Goal: Task Accomplishment & Management: Use online tool/utility

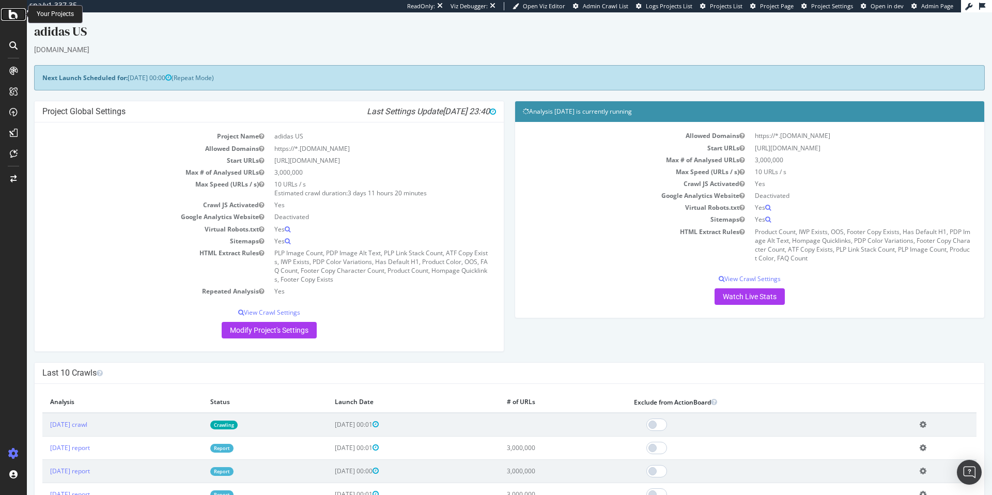
click at [13, 16] on icon at bounding box center [13, 14] width 9 height 12
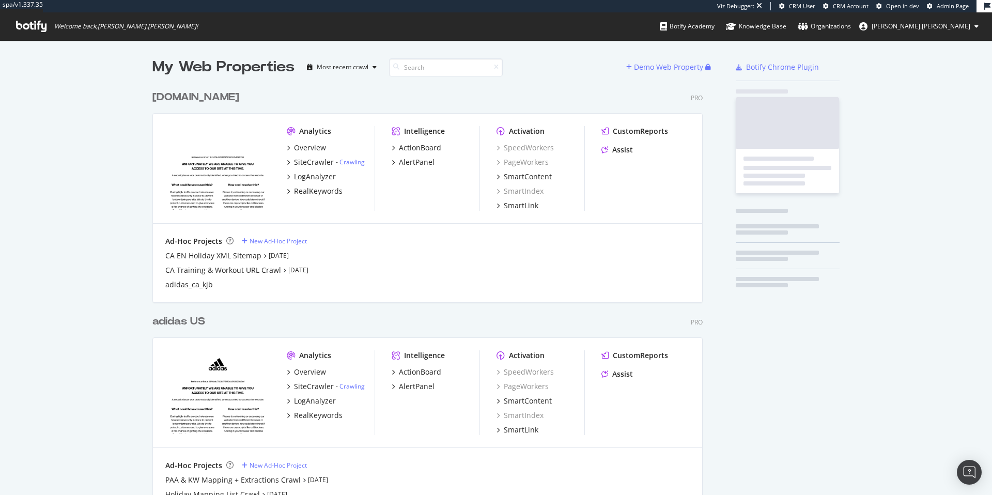
scroll to position [459, 551]
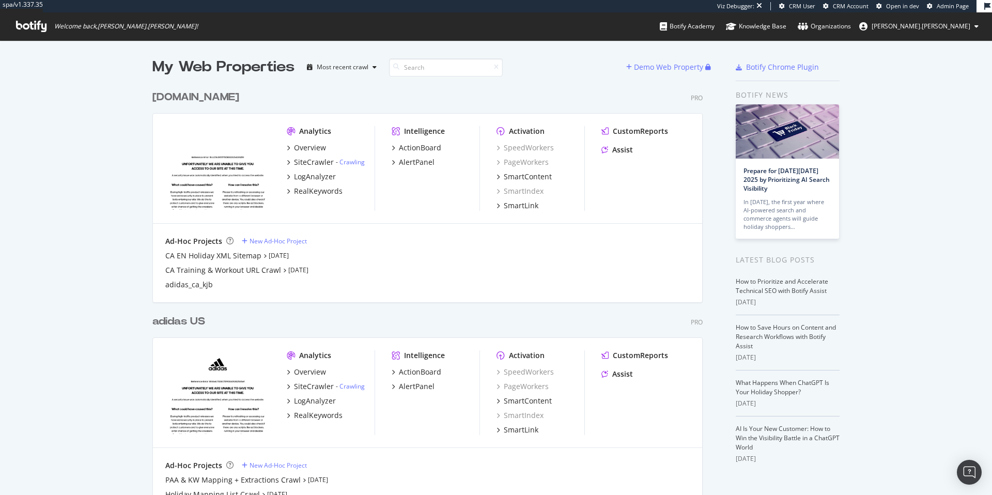
click at [179, 97] on div "[DOMAIN_NAME]" at bounding box center [195, 97] width 87 height 15
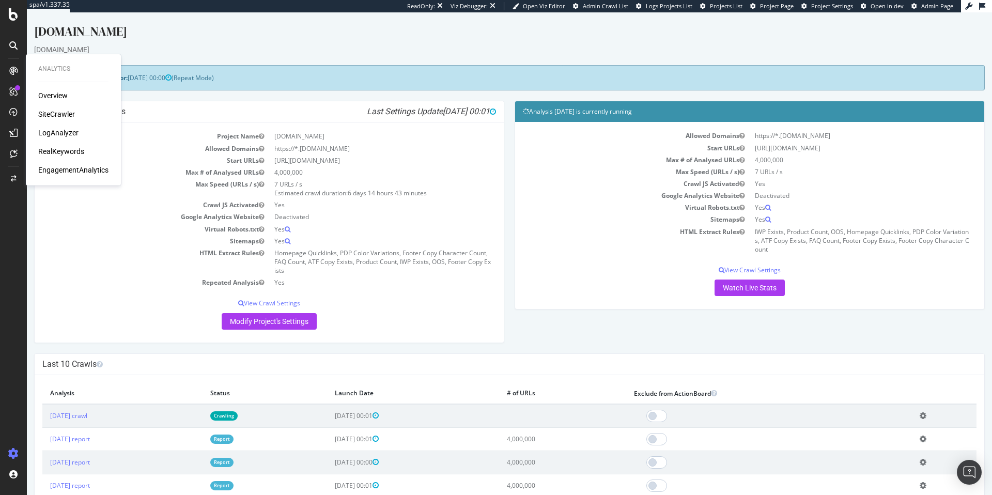
click at [64, 152] on div "RealKeywords" at bounding box center [61, 151] width 46 height 10
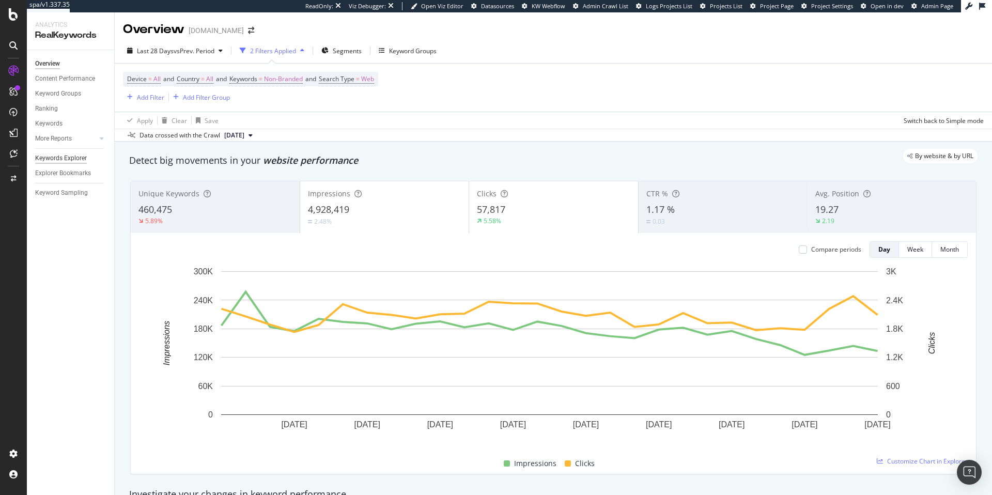
click at [79, 158] on div "Keywords Explorer" at bounding box center [61, 158] width 52 height 11
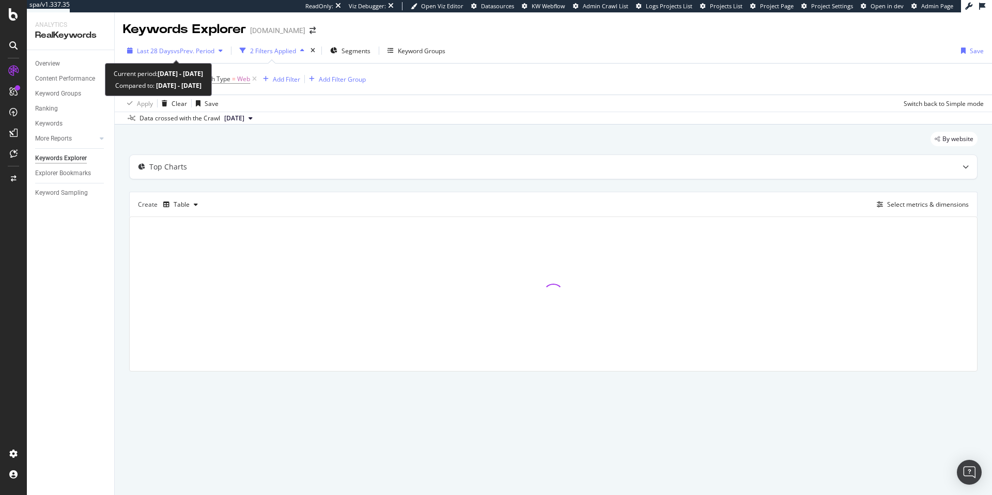
click at [201, 51] on span "vs Prev. Period" at bounding box center [194, 51] width 41 height 9
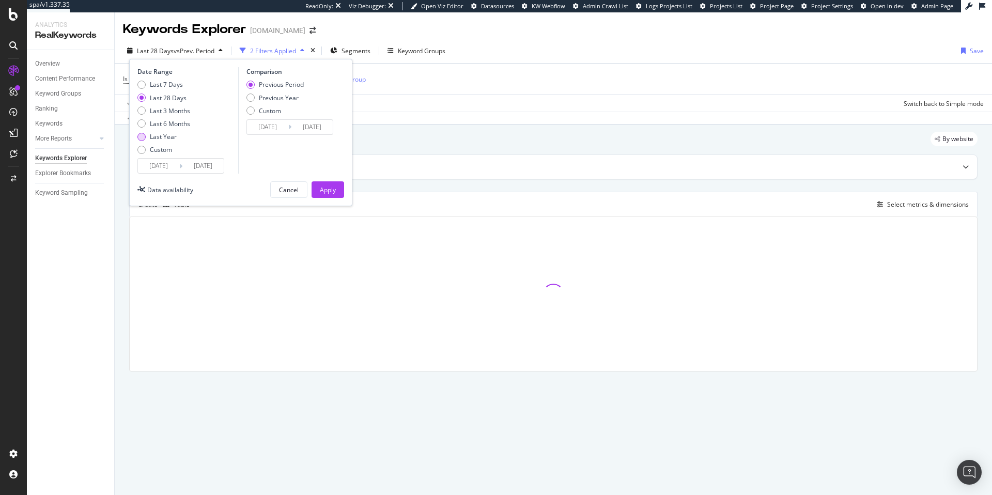
click at [142, 136] on div "Last Year" at bounding box center [141, 137] width 8 height 8
type input "2024/09/16"
type input "2023/09/17"
type input "2024/09/15"
click at [337, 190] on button "Apply" at bounding box center [328, 189] width 33 height 17
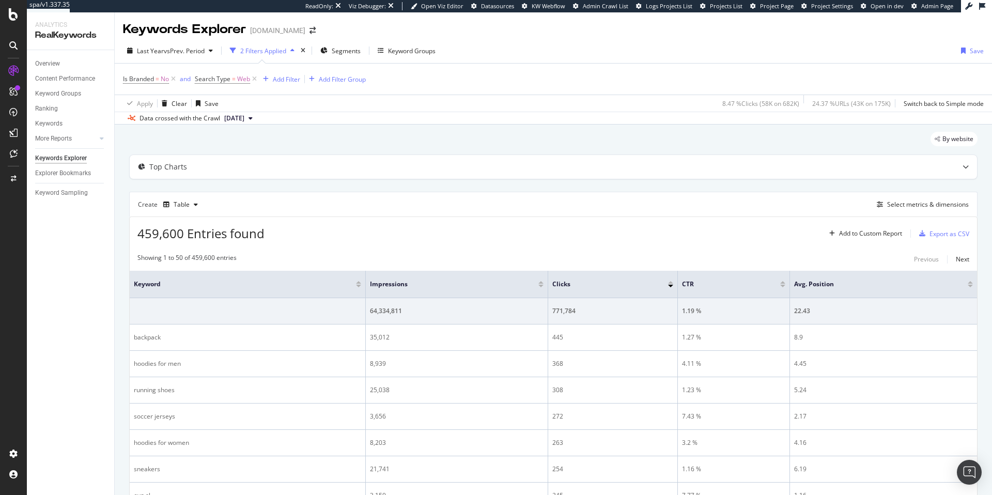
click at [244, 118] on span "2025 Sep. 9th" at bounding box center [234, 118] width 20 height 9
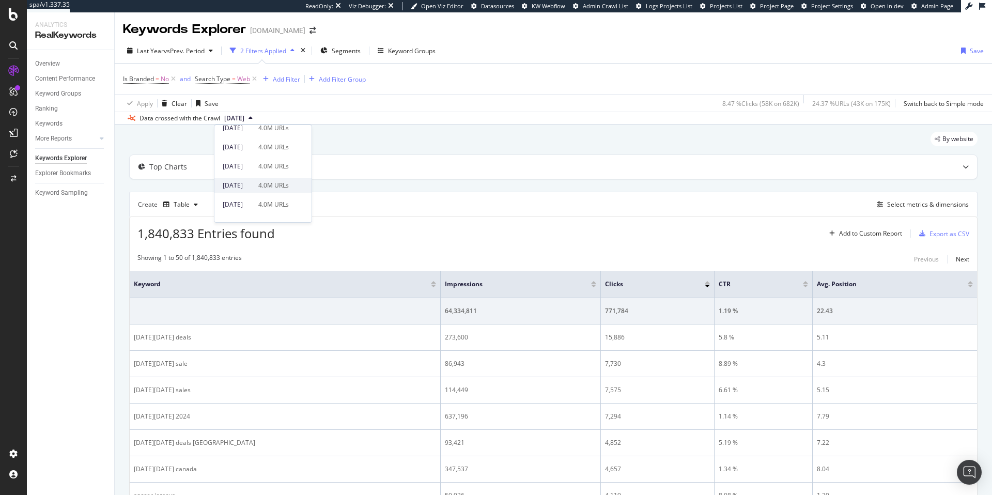
scroll to position [253, 0]
click at [252, 201] on div "[DATE]" at bounding box center [237, 203] width 29 height 9
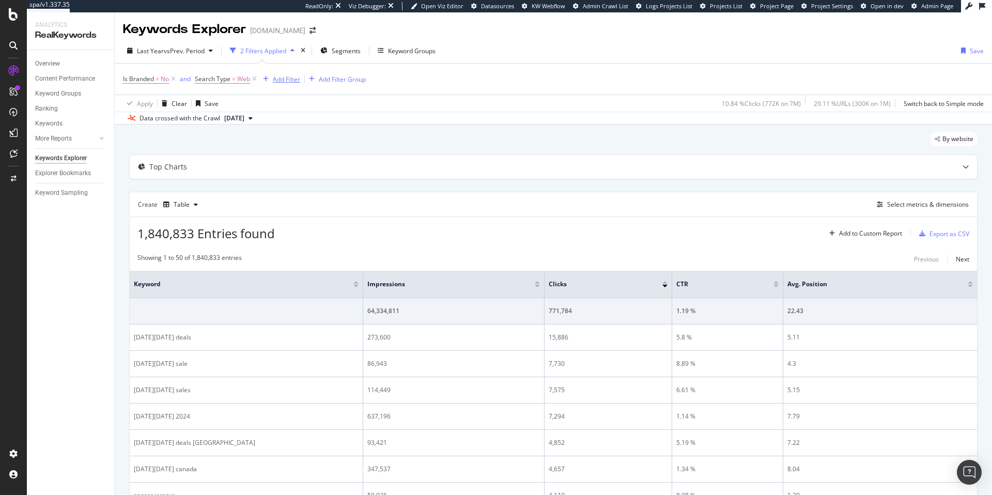
click at [283, 79] on div "Add Filter" at bounding box center [286, 79] width 27 height 9
click at [339, 58] on div "Last Year vs Prev. Period 2 Filters Applied Segments Keyword Groups Save" at bounding box center [553, 52] width 877 height 21
click at [341, 53] on span "Segments" at bounding box center [346, 51] width 29 height 9
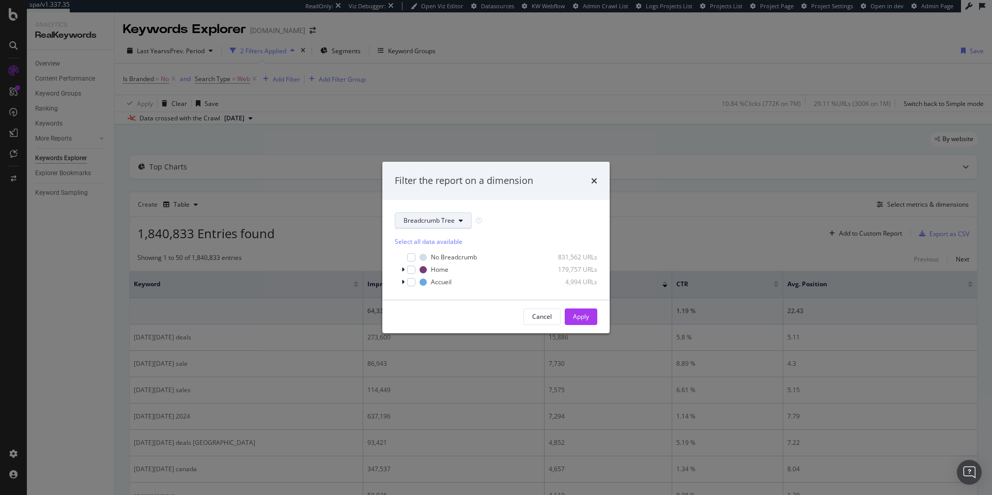
click at [461, 218] on icon "modal" at bounding box center [461, 221] width 4 height 6
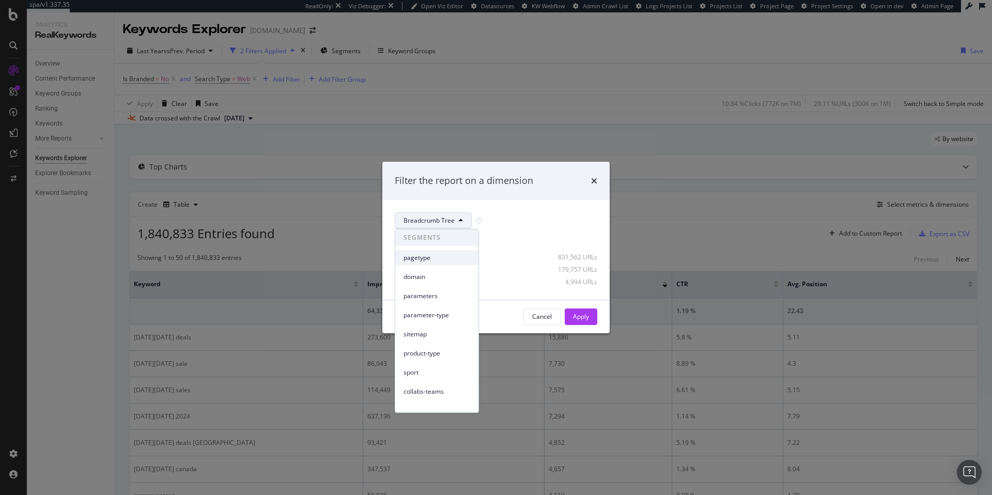
click at [426, 257] on span "pagetype" at bounding box center [437, 257] width 67 height 9
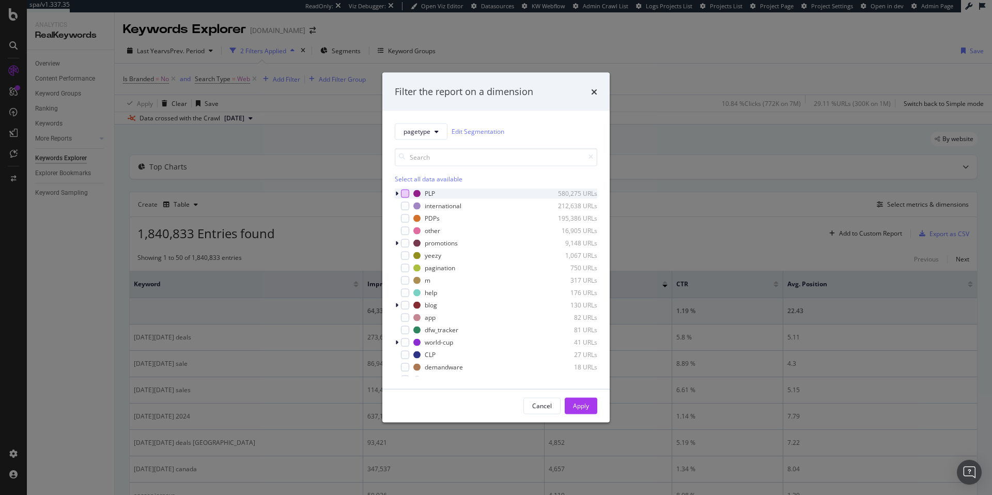
click at [406, 196] on div "modal" at bounding box center [405, 193] width 8 height 8
click at [581, 406] on div "Apply" at bounding box center [581, 405] width 16 height 9
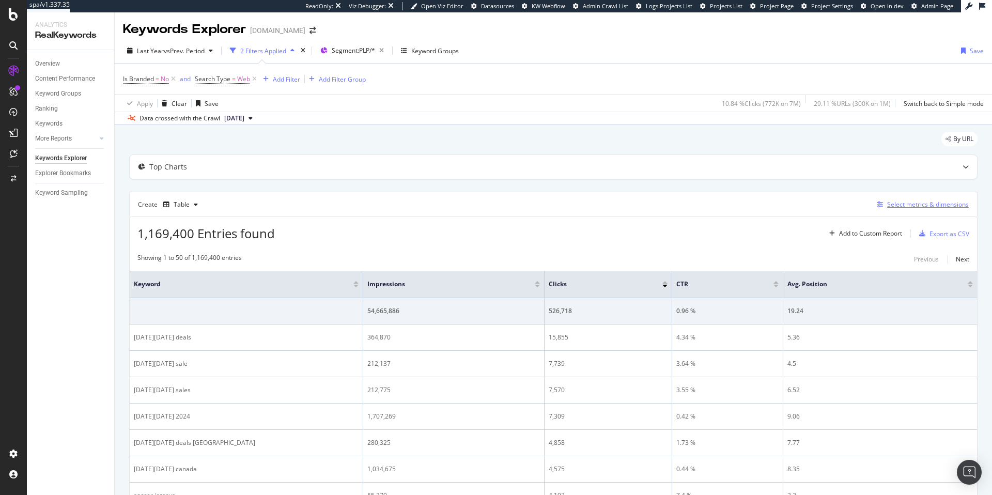
click at [898, 203] on div "Select metrics & dimensions" at bounding box center [928, 204] width 82 height 9
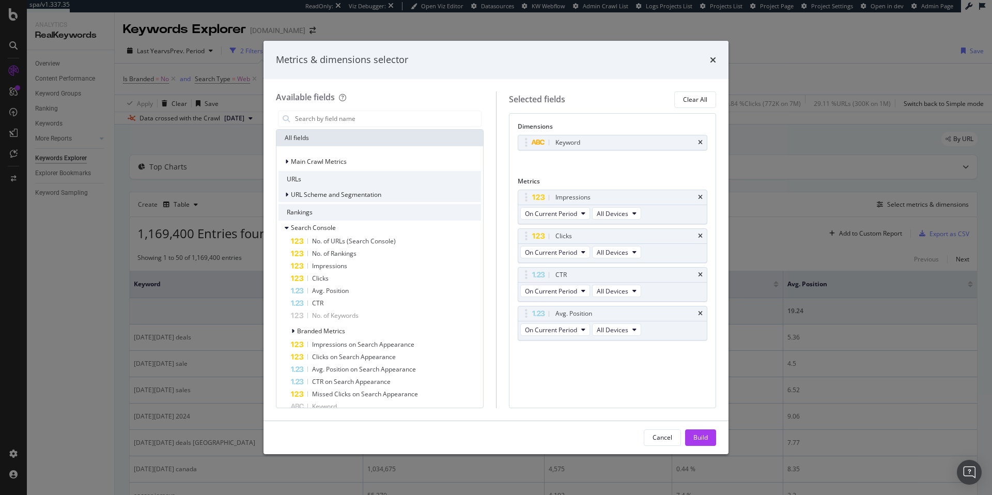
click at [286, 196] on icon "modal" at bounding box center [286, 195] width 3 height 6
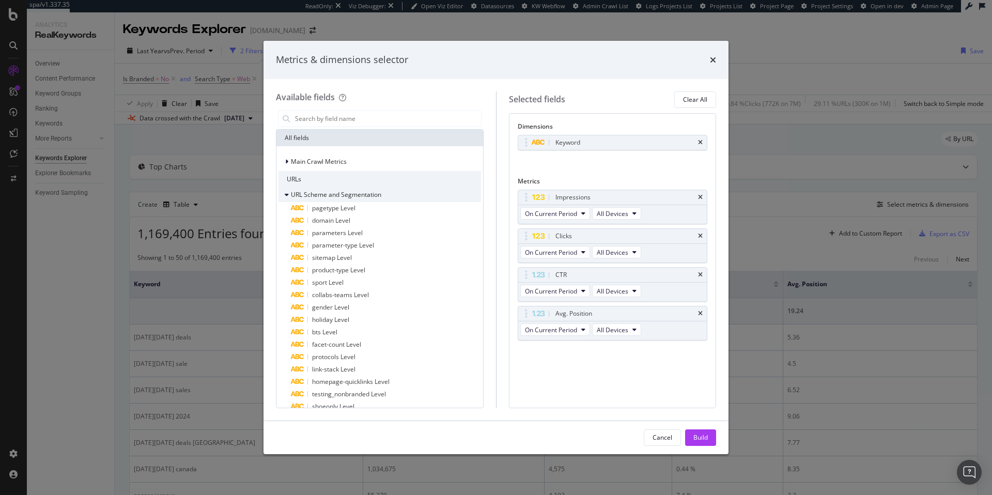
click at [287, 195] on icon "modal" at bounding box center [287, 195] width 4 height 6
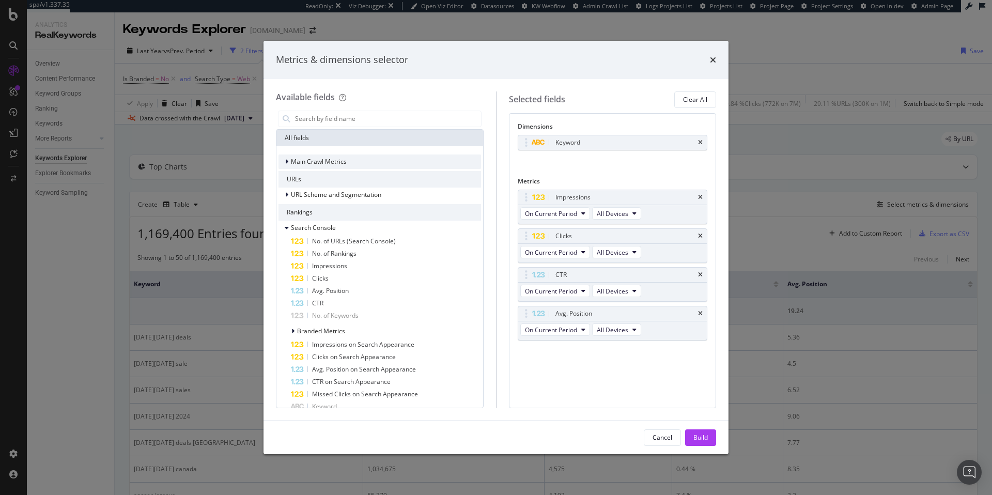
click at [287, 161] on icon "modal" at bounding box center [286, 162] width 3 height 6
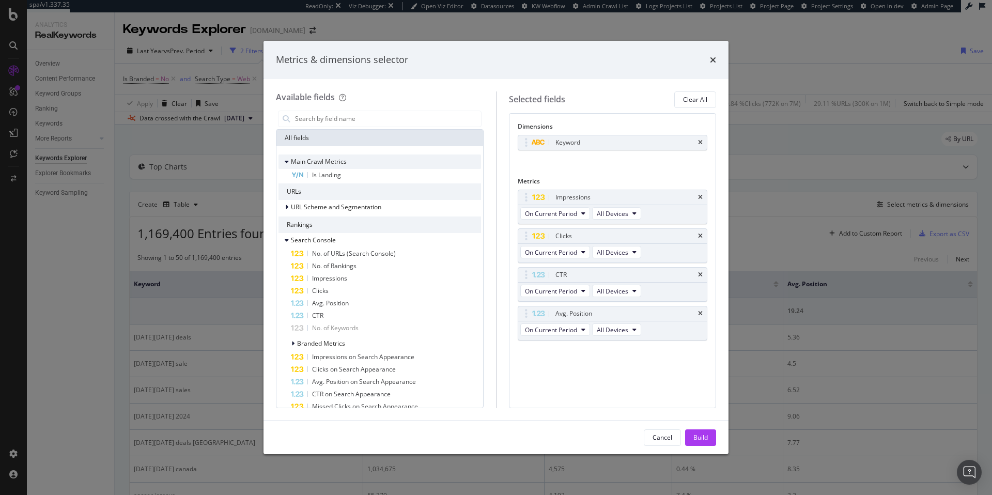
click at [287, 161] on icon "modal" at bounding box center [287, 162] width 4 height 6
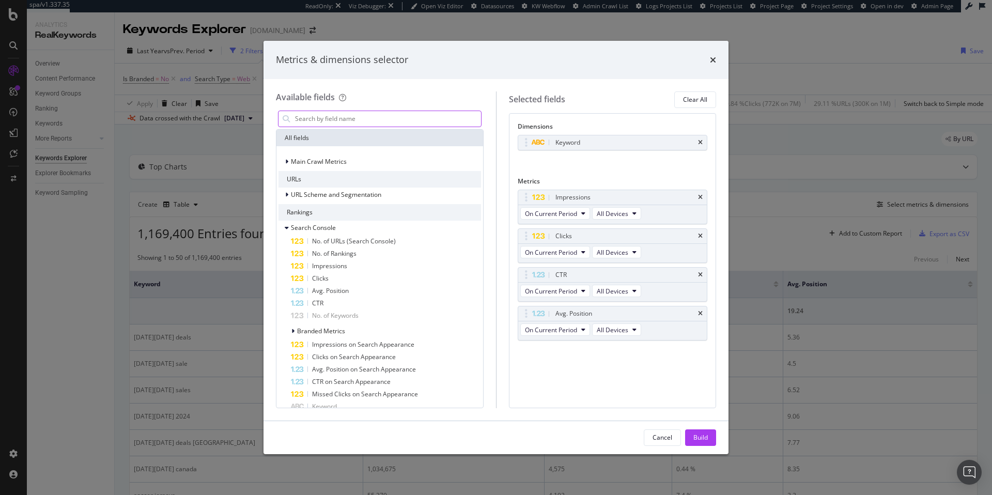
click at [356, 120] on input "modal" at bounding box center [387, 119] width 187 height 16
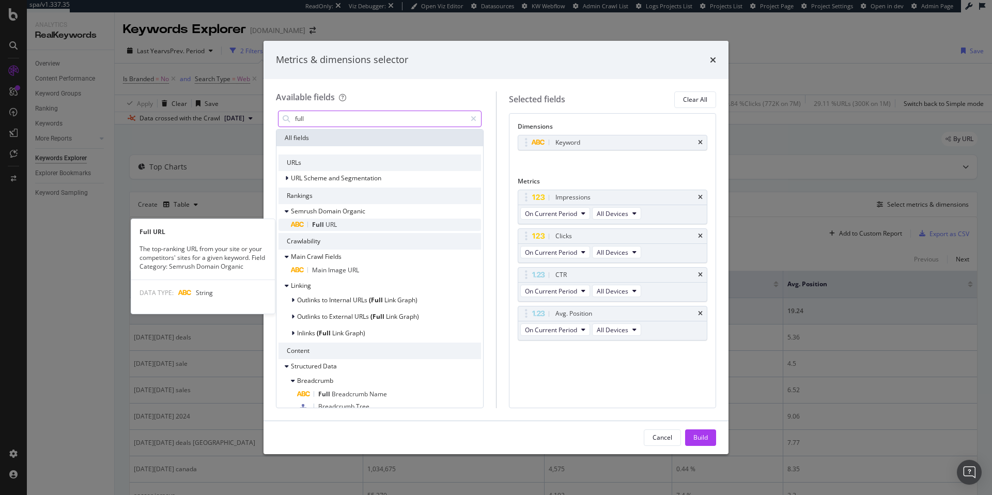
type input "full"
click at [322, 221] on span "Full" at bounding box center [318, 224] width 13 height 9
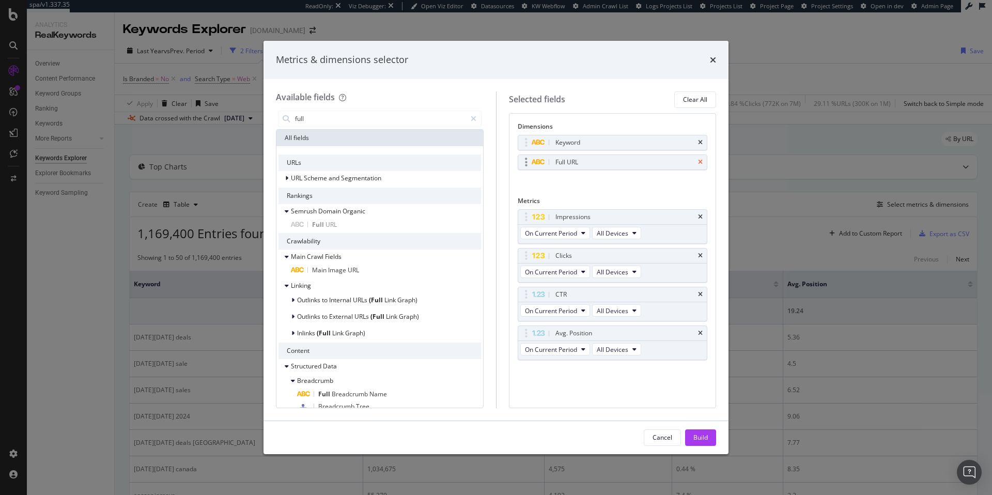
click at [700, 163] on icon "times" at bounding box center [700, 162] width 5 height 6
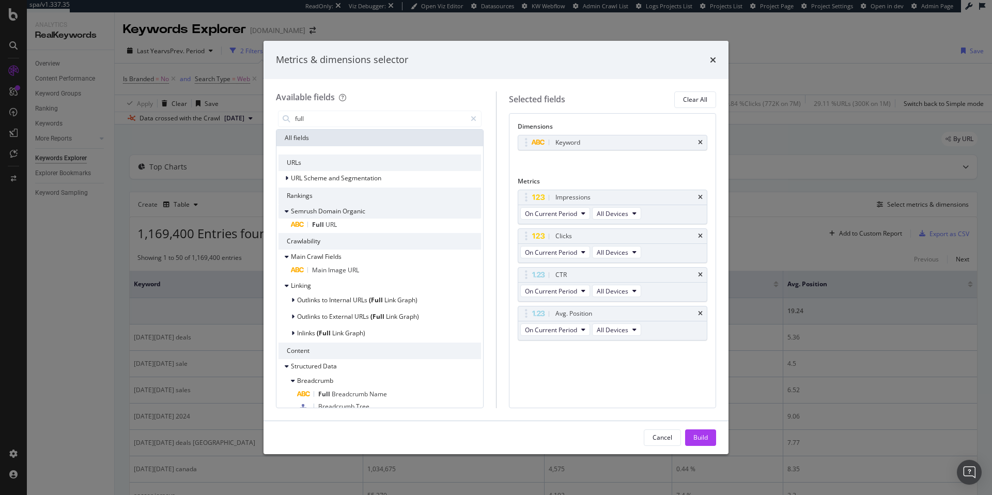
click at [288, 211] on icon "modal" at bounding box center [287, 211] width 4 height 6
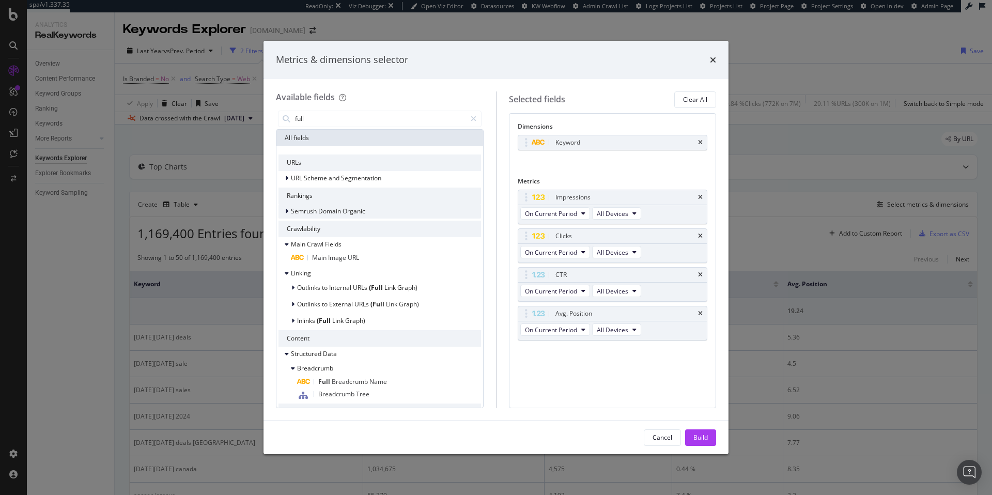
click at [288, 211] on icon "modal" at bounding box center [286, 211] width 3 height 6
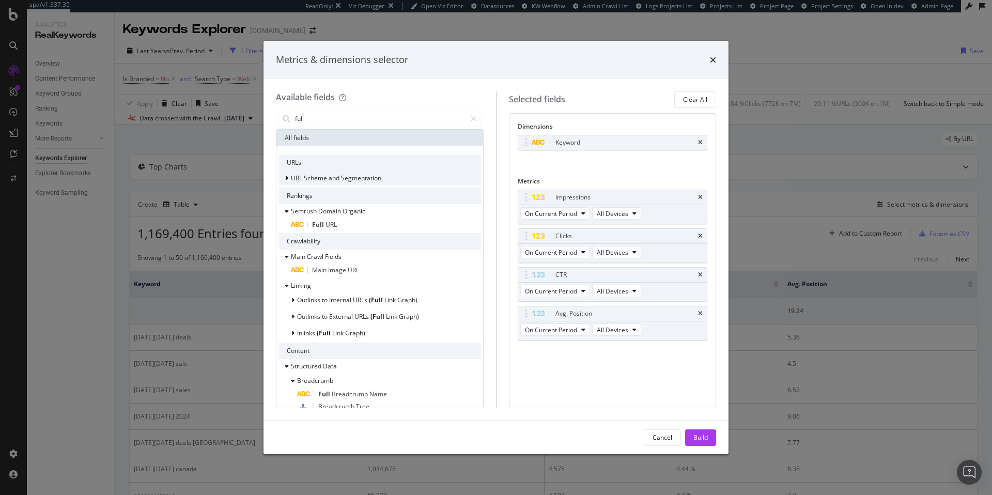
click at [288, 179] on icon "modal" at bounding box center [286, 178] width 3 height 6
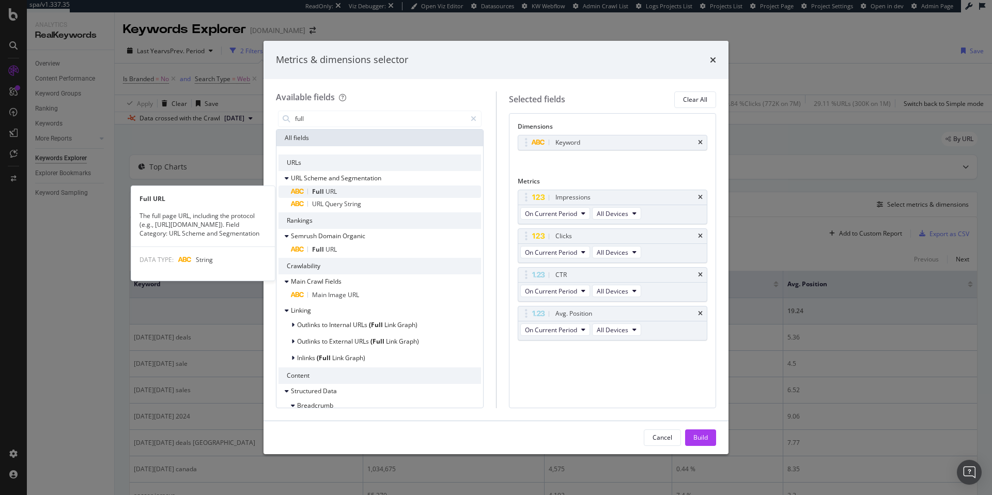
click at [328, 191] on span "URL" at bounding box center [331, 191] width 11 height 9
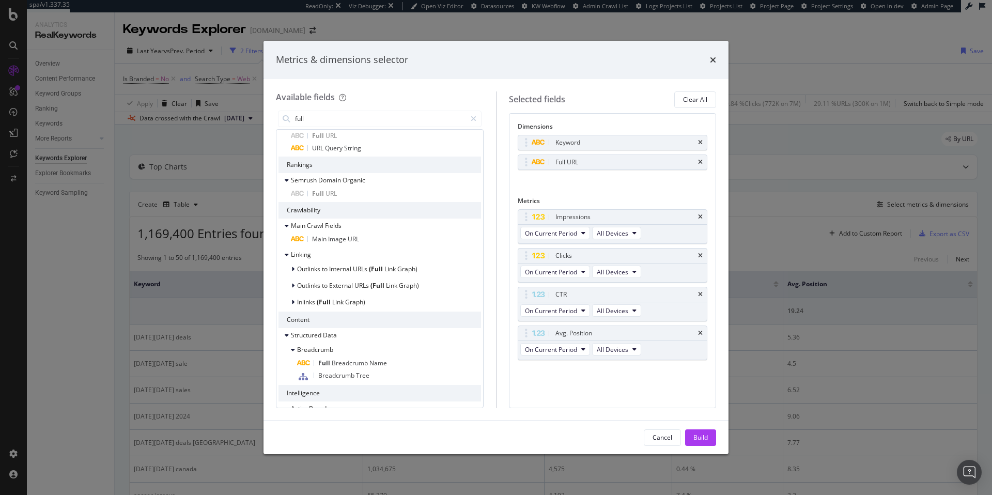
scroll to position [55, 0]
click at [471, 118] on icon "modal" at bounding box center [474, 118] width 6 height 7
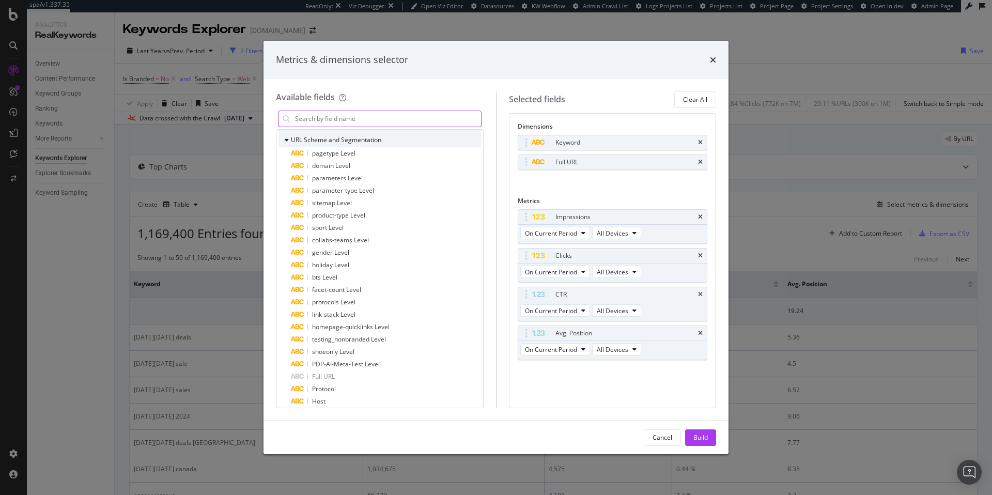
click at [287, 140] on icon "modal" at bounding box center [287, 140] width 4 height 6
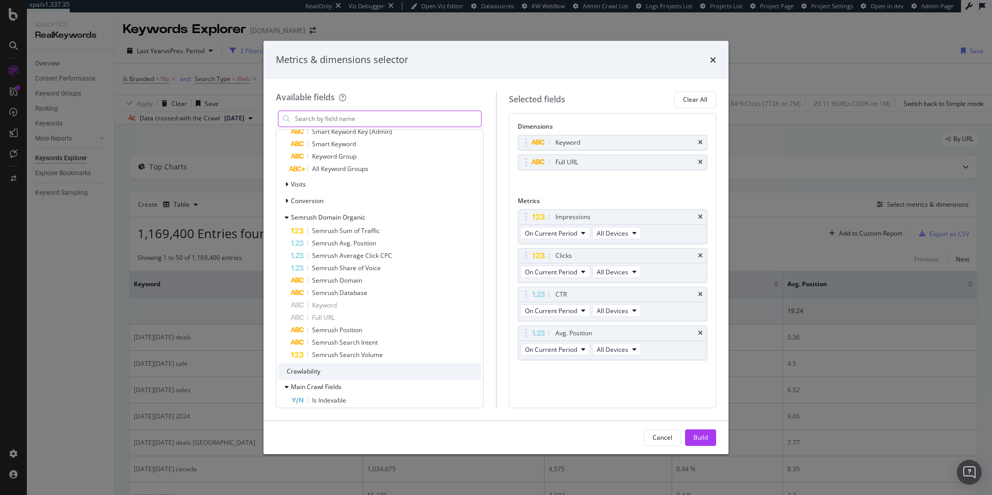
scroll to position [869, 0]
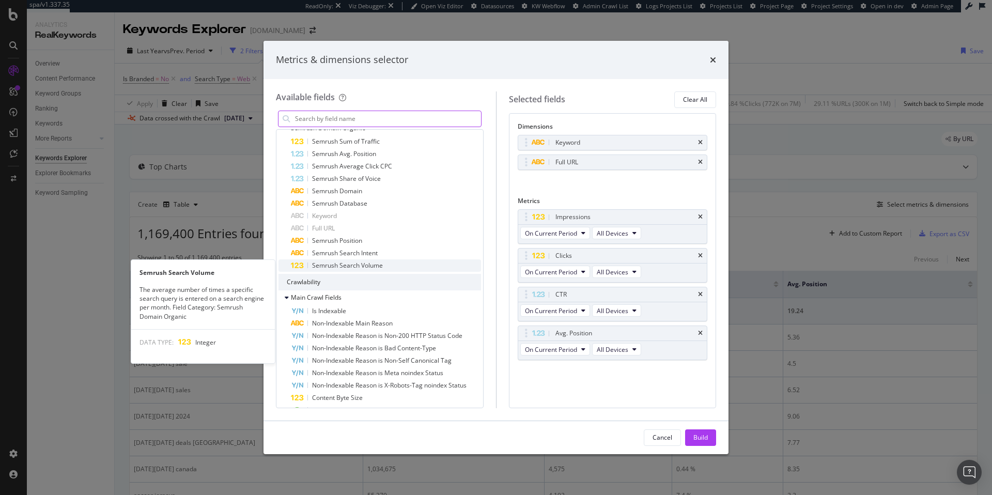
click at [366, 267] on span "Semrush Search Volume" at bounding box center [347, 265] width 71 height 9
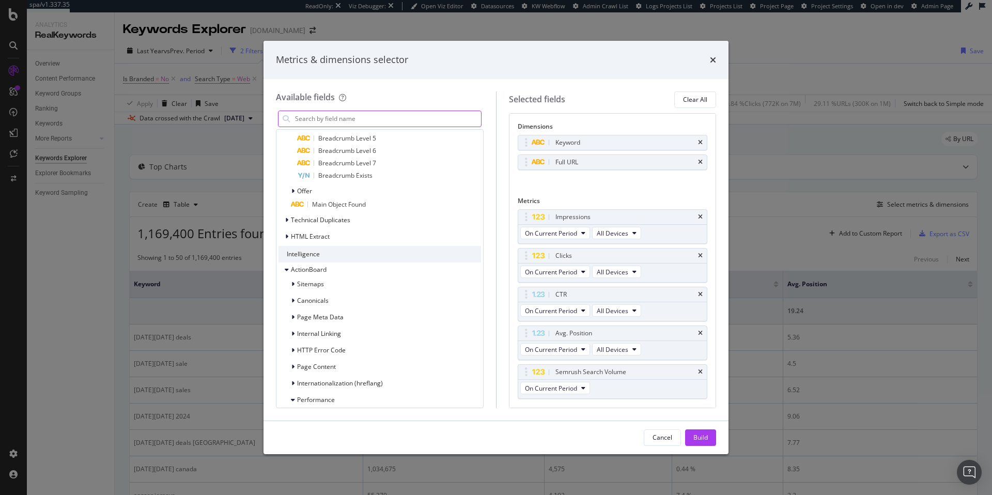
scroll to position [1940, 0]
click at [285, 231] on icon "modal" at bounding box center [286, 232] width 3 height 6
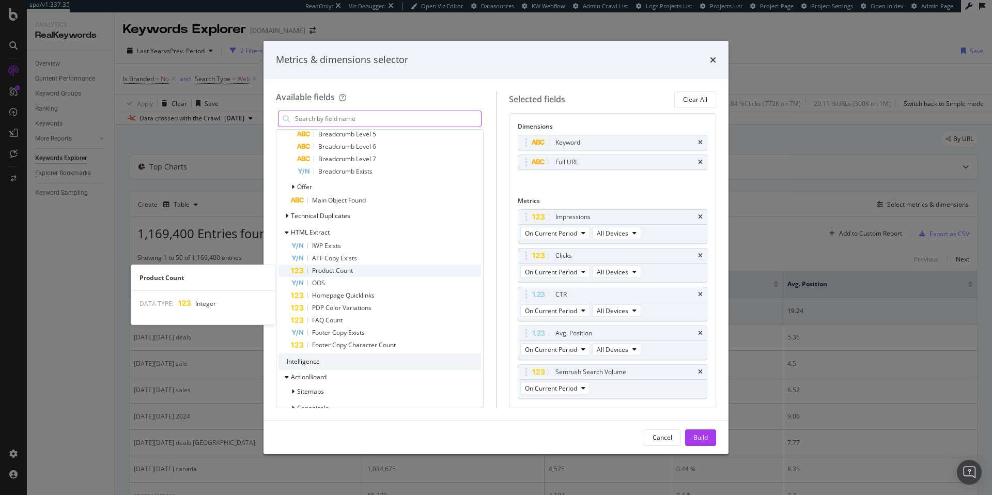
click at [349, 270] on span "Product Count" at bounding box center [332, 270] width 41 height 9
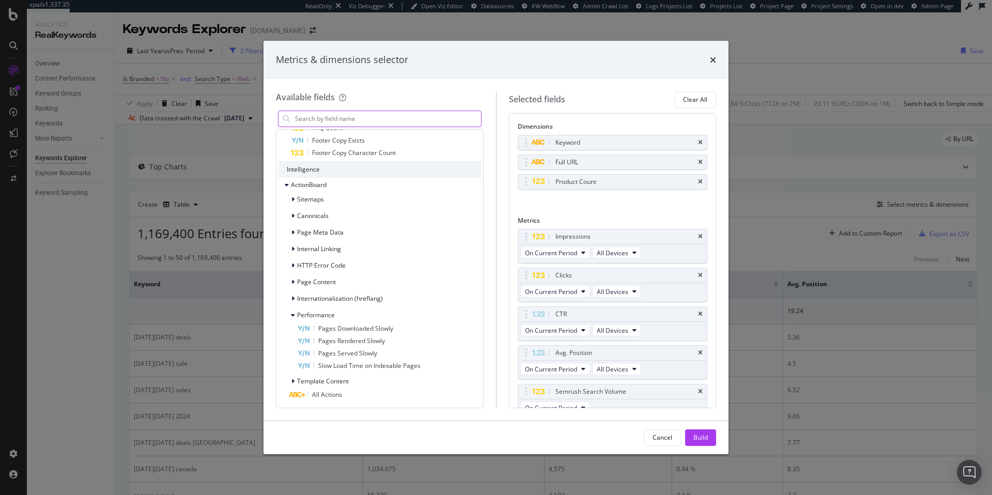
scroll to position [2134, 0]
drag, startPoint x: 524, startPoint y: 163, endPoint x: 520, endPoint y: 140, distance: 24.0
click at [520, 140] on body "spa/v1.337.35 ReadOnly: Viz Debugger: Open Viz Editor Datasources KW Webflow Ad…" at bounding box center [496, 247] width 992 height 495
click at [292, 230] on icon "modal" at bounding box center [292, 231] width 3 height 6
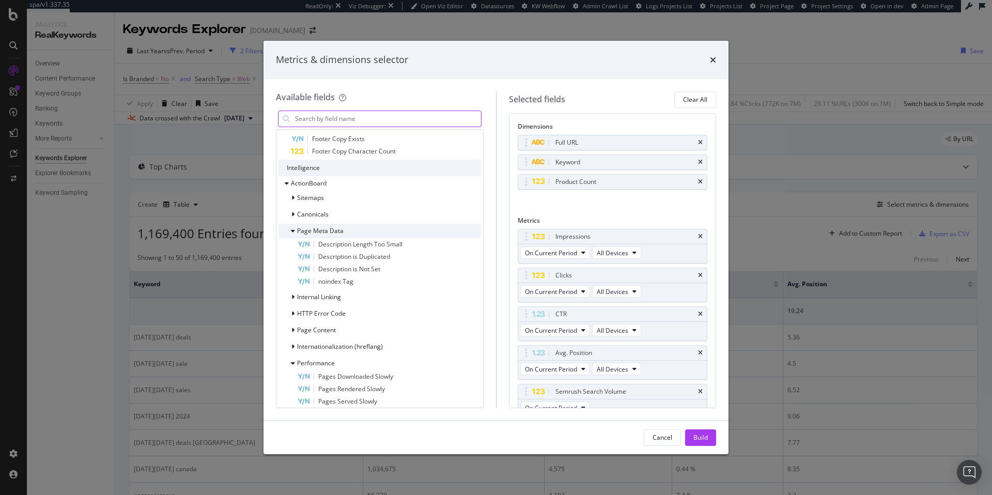
click at [292, 230] on icon "modal" at bounding box center [293, 231] width 4 height 6
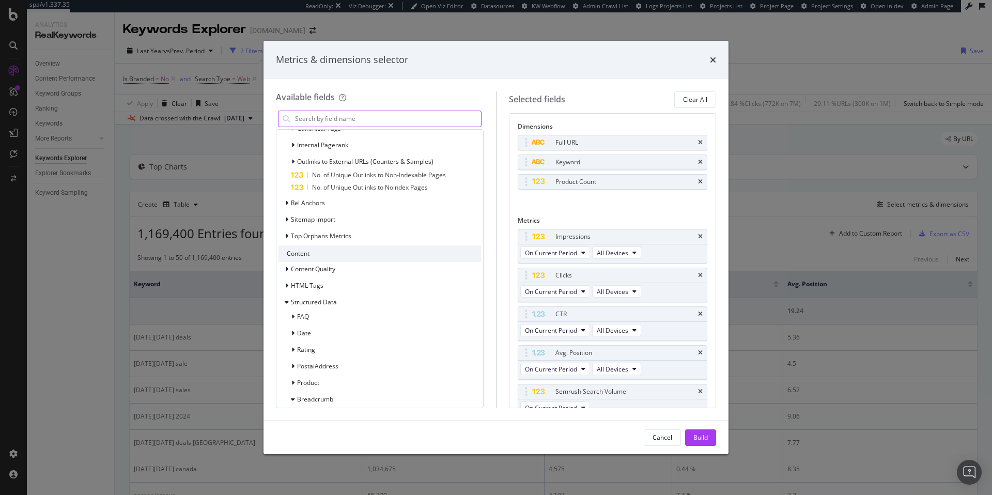
scroll to position [1557, 0]
click at [287, 289] on icon "modal" at bounding box center [286, 290] width 3 height 6
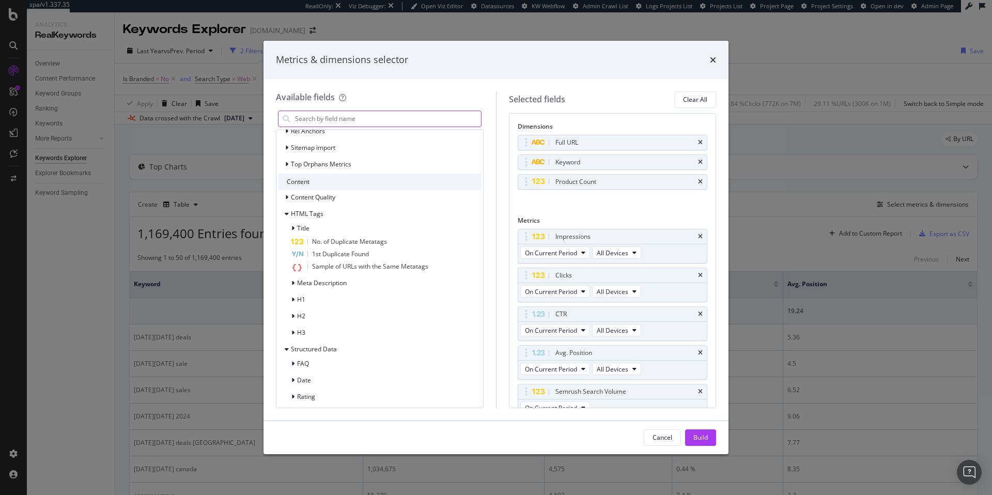
scroll to position [1638, 0]
click at [293, 224] on icon "modal" at bounding box center [292, 224] width 3 height 6
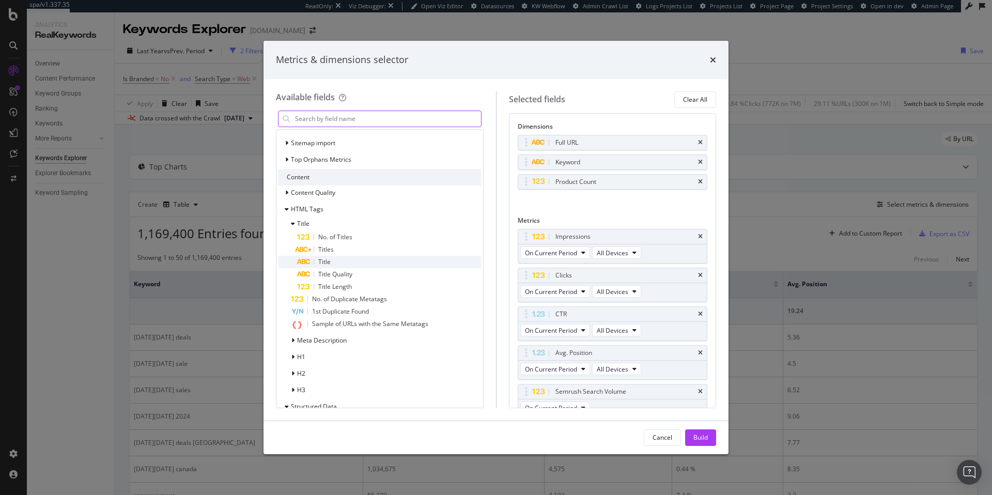
click at [326, 259] on span "Title" at bounding box center [324, 261] width 12 height 9
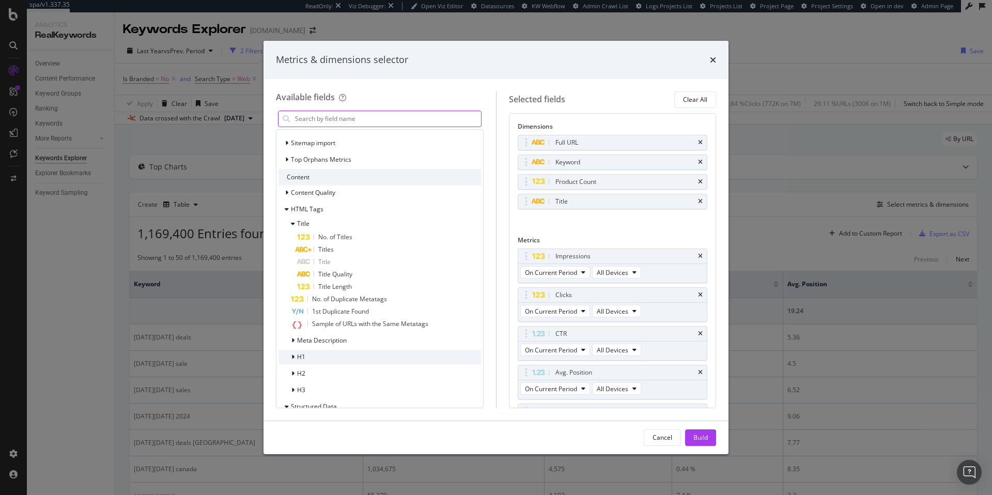
click at [293, 358] on icon "modal" at bounding box center [292, 357] width 3 height 6
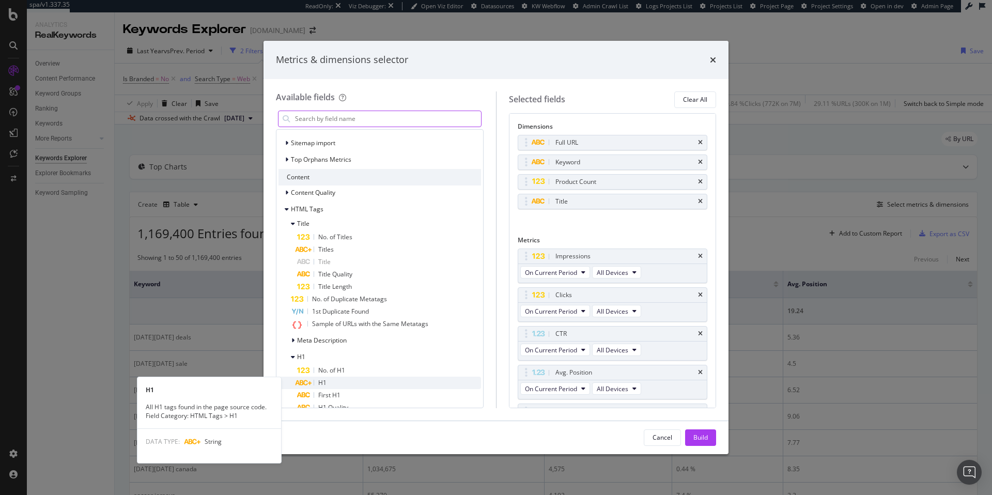
click at [316, 381] on div "H1" at bounding box center [389, 383] width 184 height 12
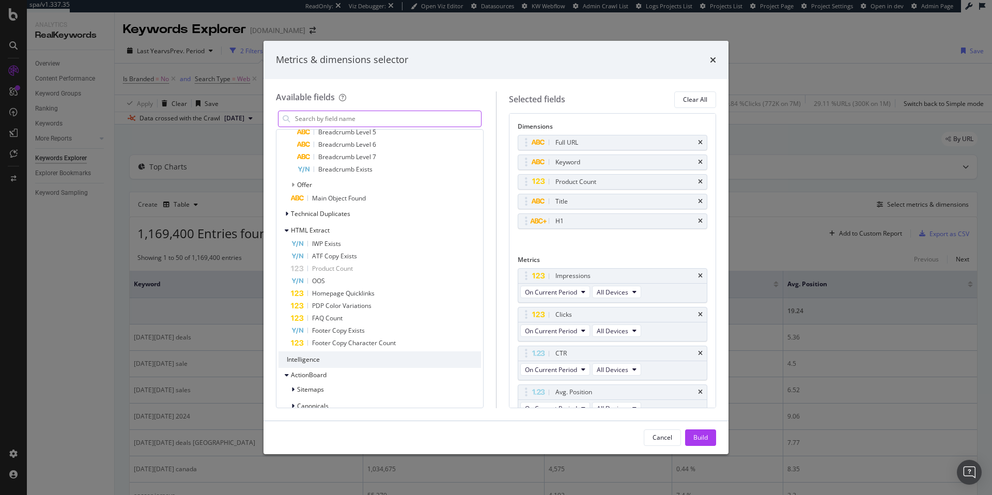
scroll to position [2190, 0]
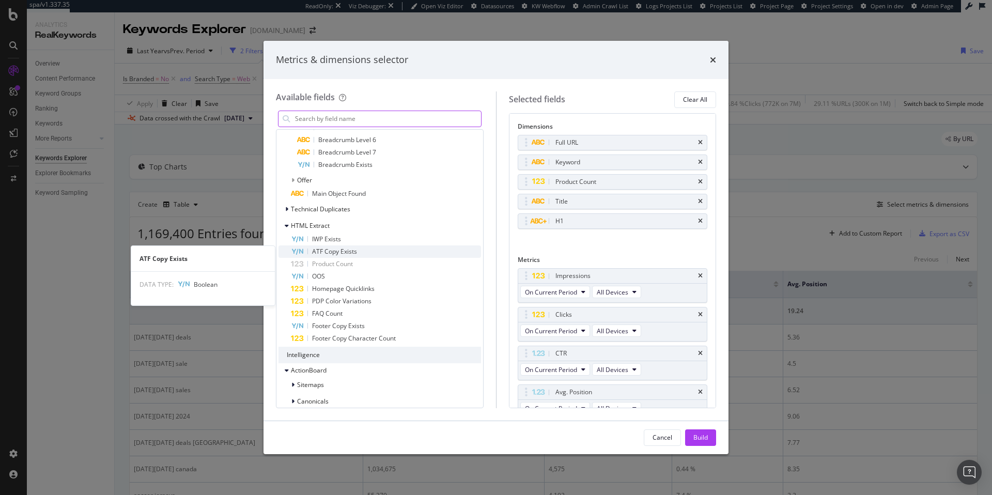
click at [329, 252] on span "ATF Copy Exists" at bounding box center [334, 251] width 45 height 9
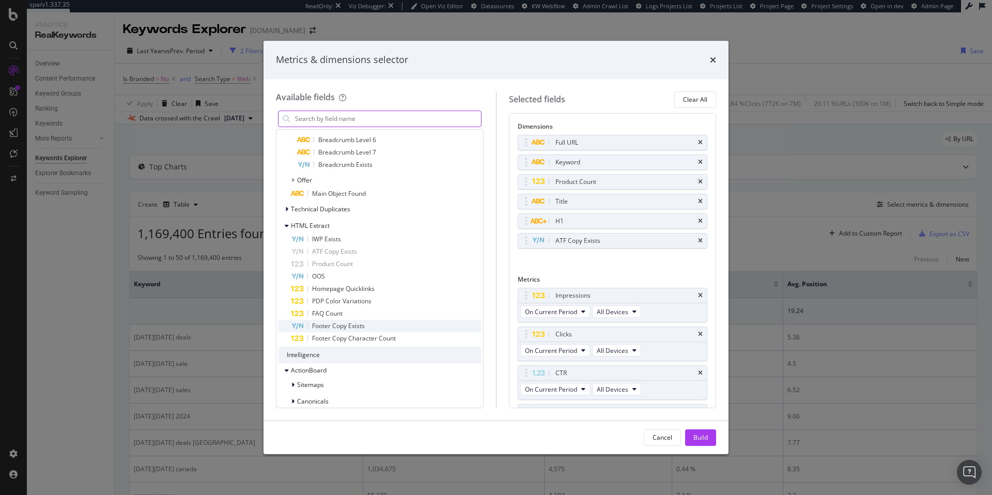
click at [349, 327] on span "Footer Copy Exists" at bounding box center [338, 325] width 53 height 9
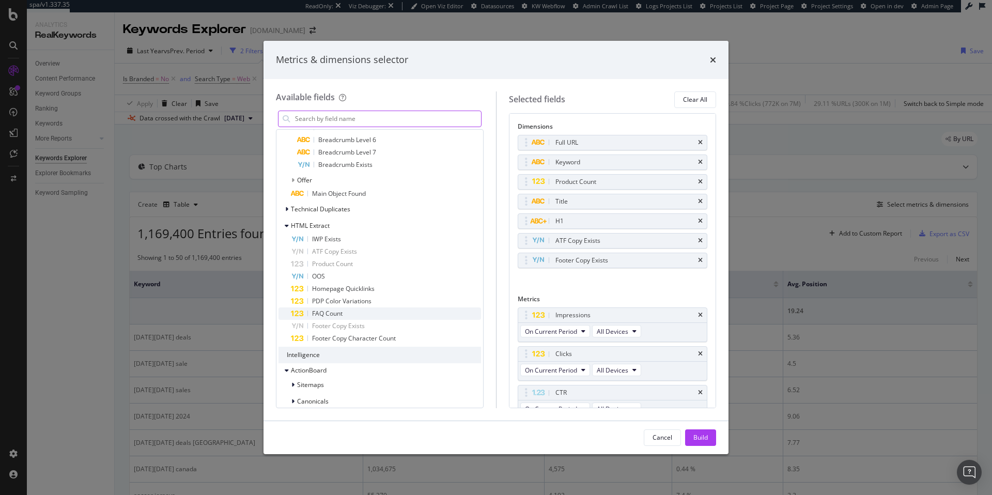
click at [333, 314] on span "FAQ Count" at bounding box center [327, 313] width 30 height 9
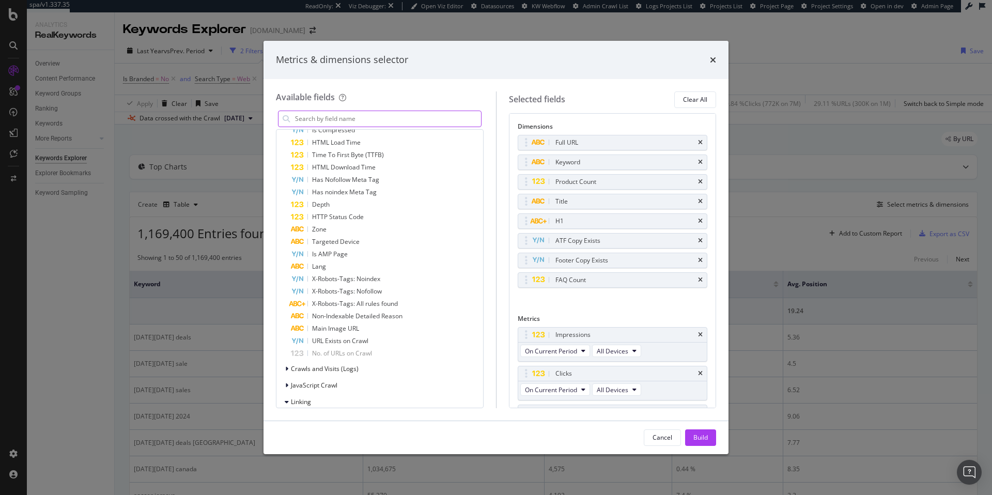
scroll to position [1160, 0]
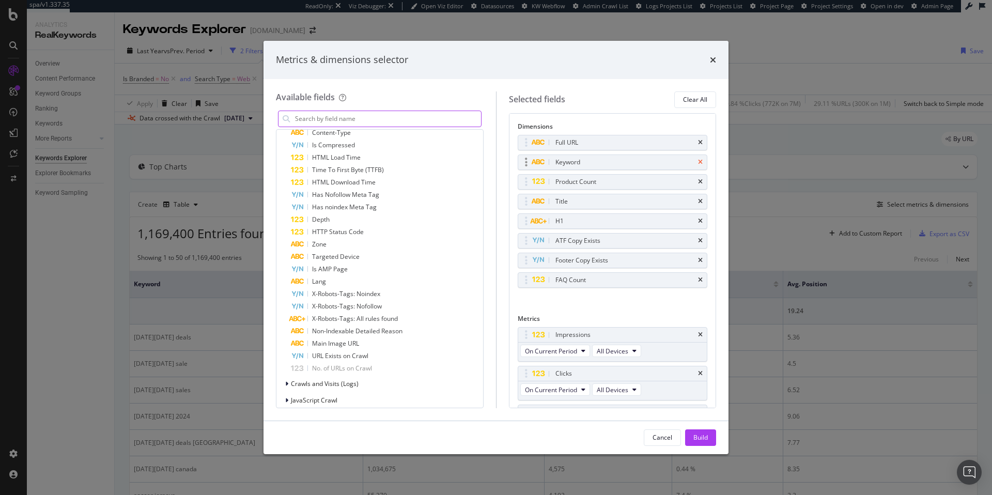
click at [698, 162] on icon "times" at bounding box center [700, 162] width 5 height 6
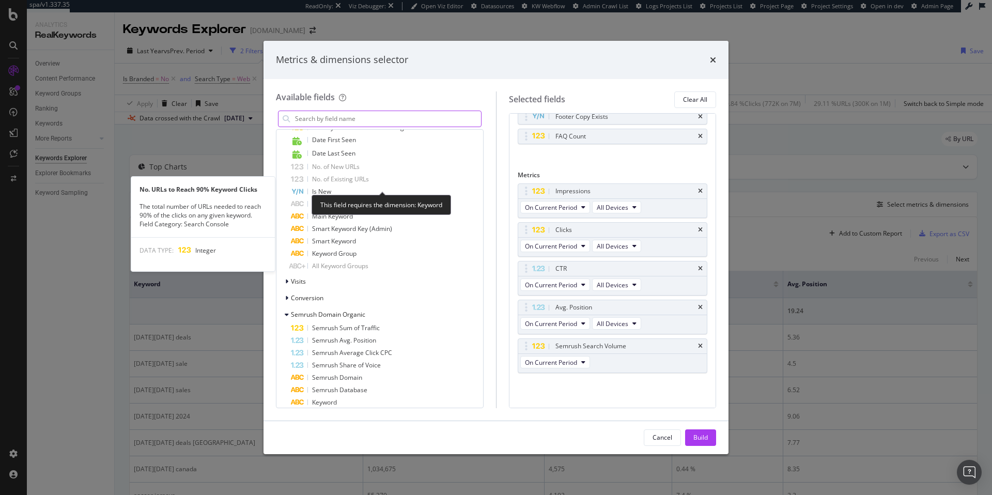
scroll to position [609, 0]
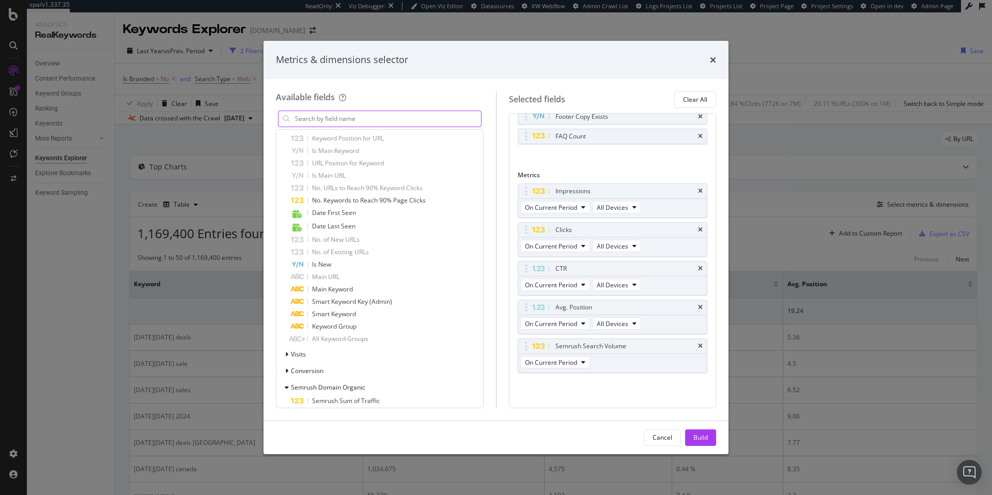
click at [350, 118] on input "modal" at bounding box center [387, 119] width 187 height 16
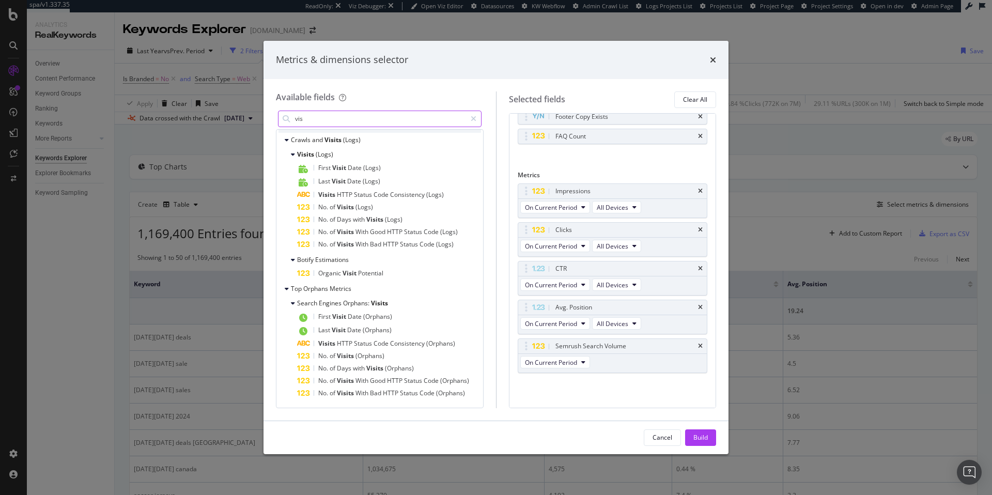
scroll to position [172, 0]
type input "vis"
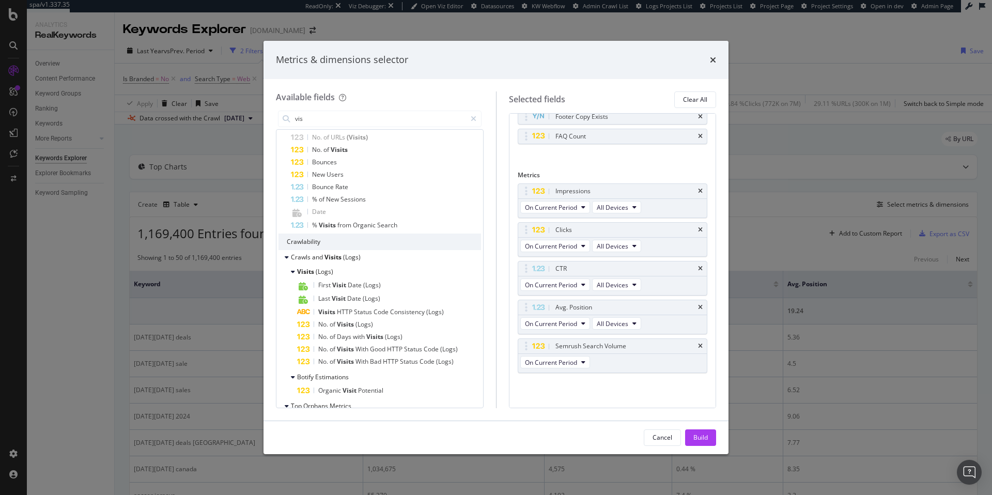
scroll to position [0, 0]
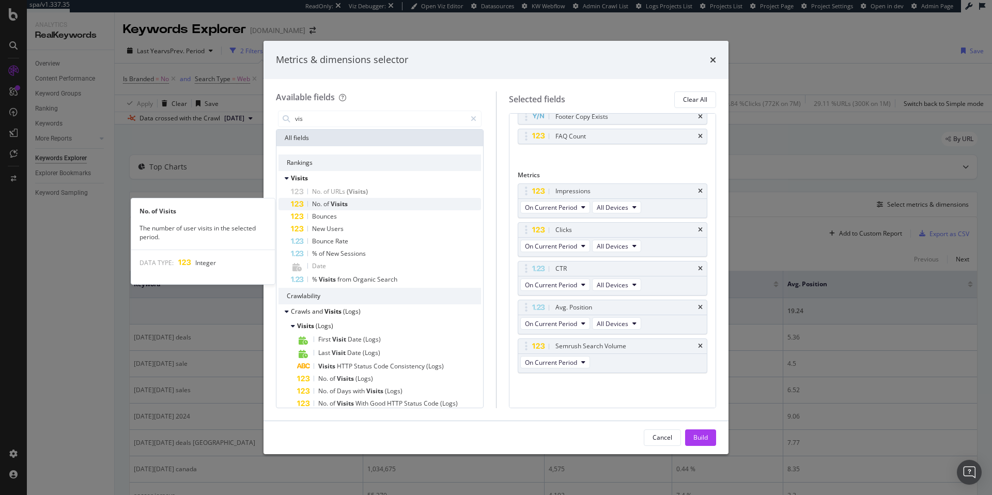
click at [334, 203] on span "Visits" at bounding box center [339, 203] width 17 height 9
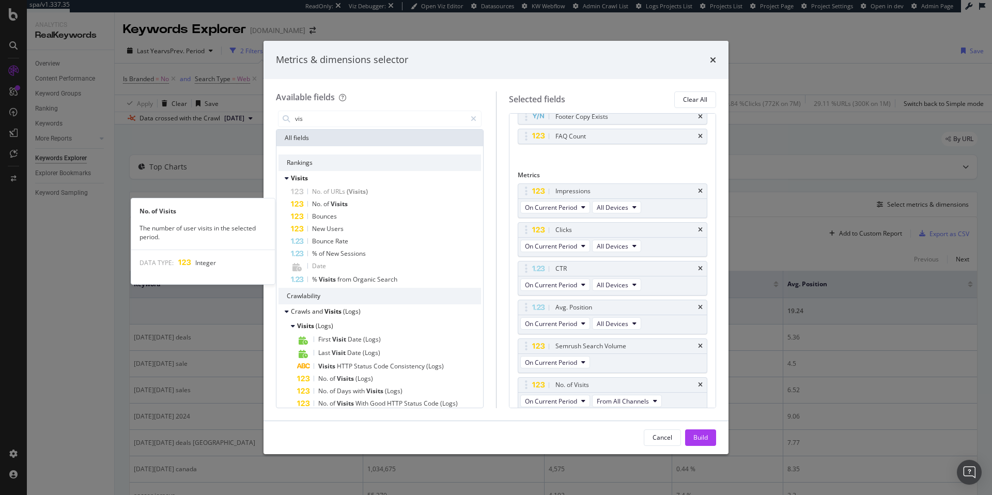
scroll to position [128, 0]
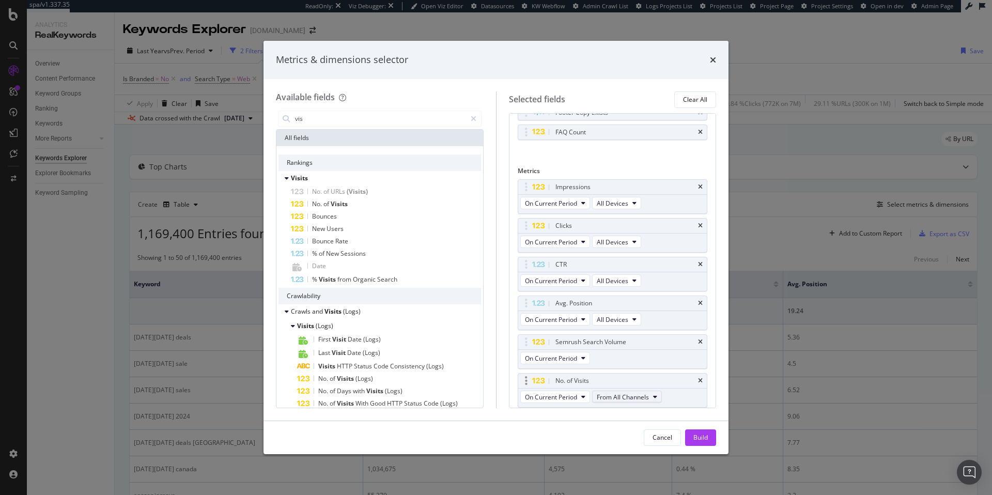
click at [642, 398] on span "From All Channels" at bounding box center [623, 397] width 52 height 9
click at [626, 412] on span "From All Channels" at bounding box center [628, 415] width 54 height 9
click at [635, 414] on span "From All Channels" at bounding box center [628, 415] width 54 height 9
click at [682, 396] on div "No. of Visits On Current Period From All Channels" at bounding box center [613, 390] width 190 height 35
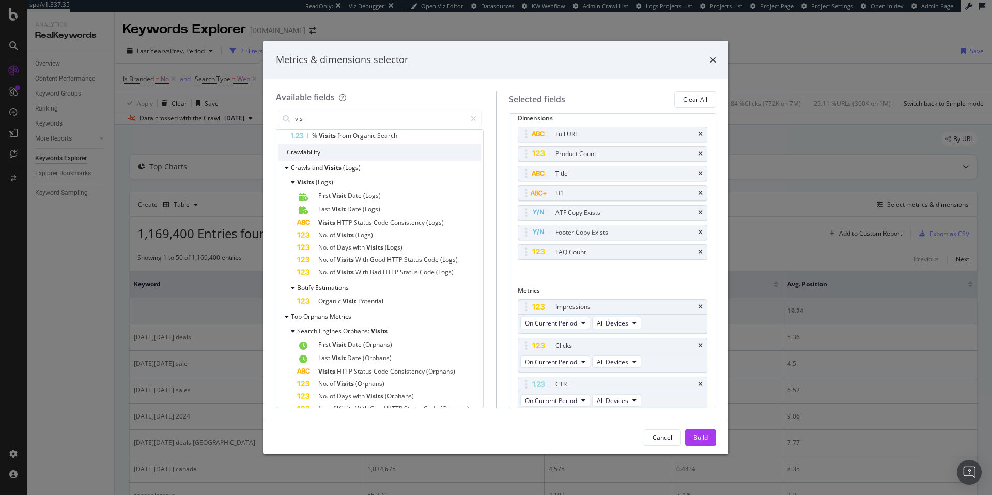
scroll to position [172, 0]
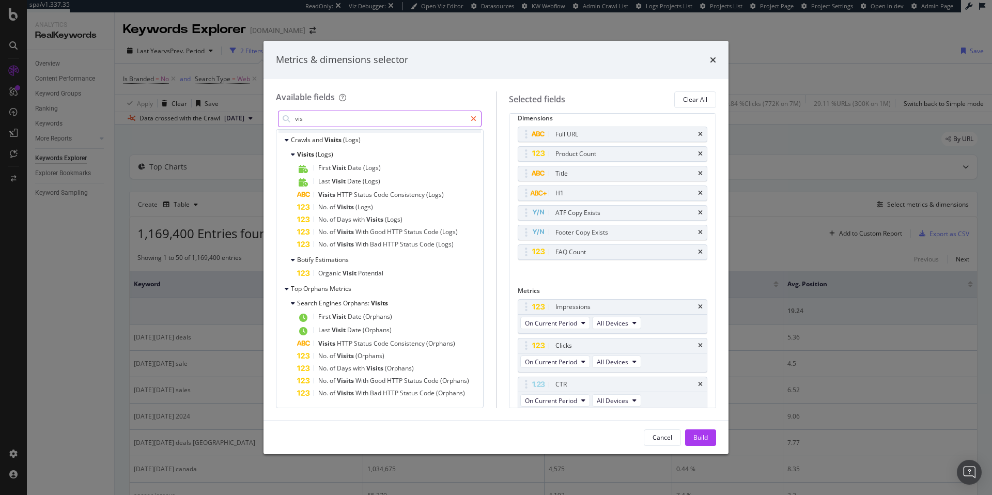
click at [472, 118] on icon "modal" at bounding box center [474, 118] width 6 height 7
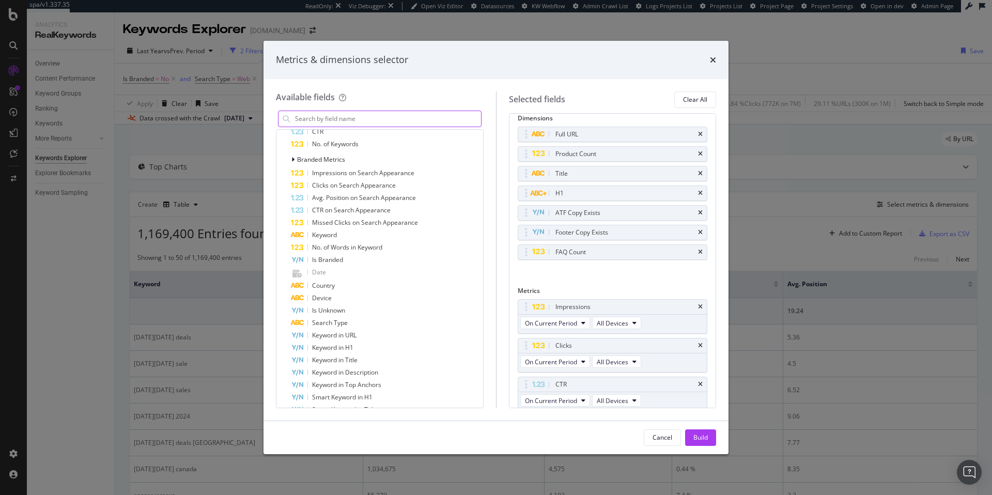
scroll to position [1288, 0]
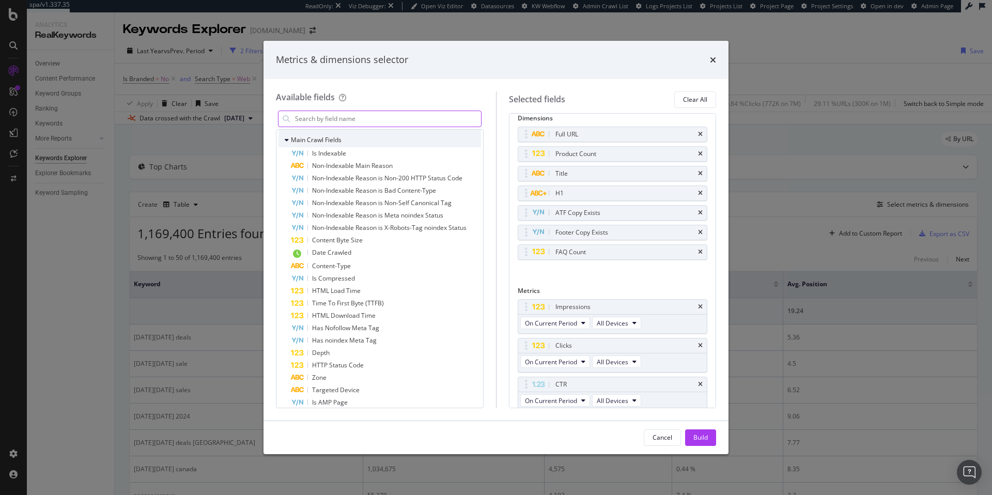
click at [286, 140] on icon "modal" at bounding box center [287, 140] width 4 height 6
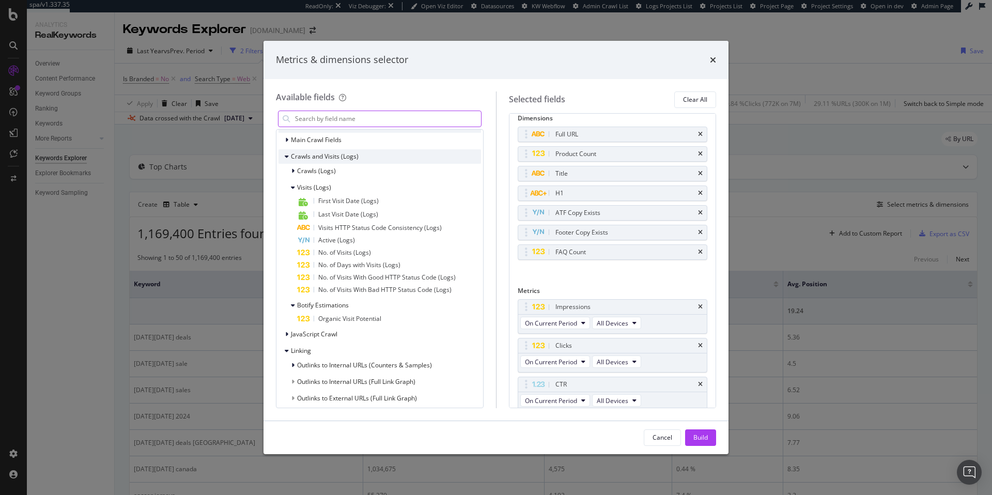
click at [285, 157] on icon "modal" at bounding box center [287, 156] width 4 height 6
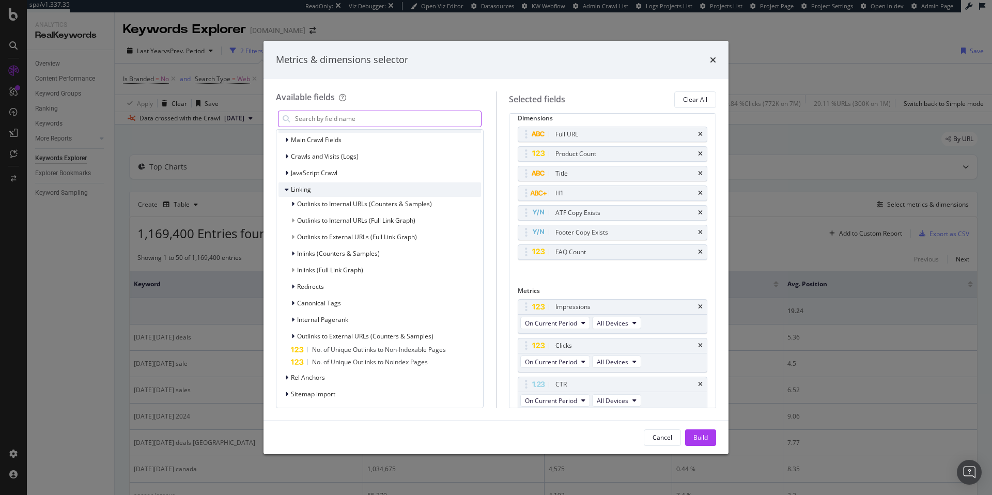
click at [286, 191] on icon "modal" at bounding box center [287, 190] width 4 height 6
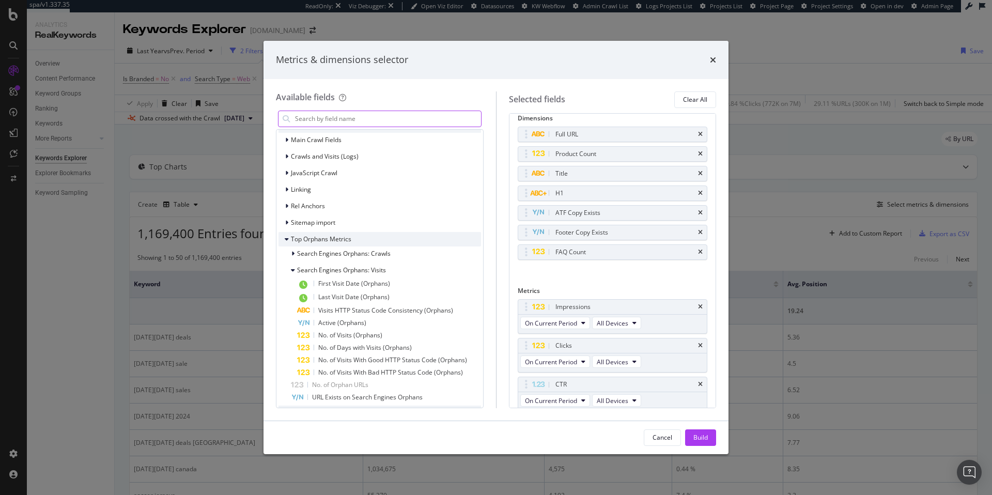
click at [287, 240] on icon "modal" at bounding box center [287, 239] width 4 height 6
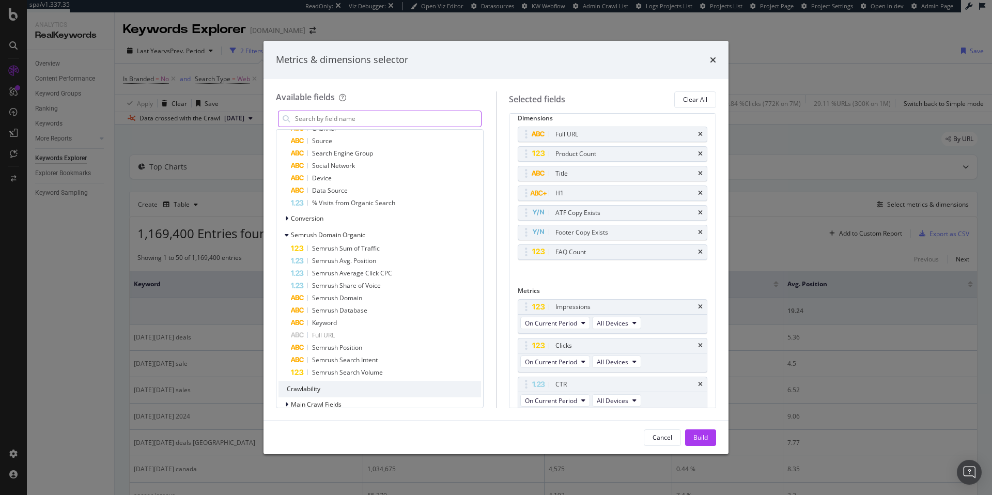
scroll to position [847, 0]
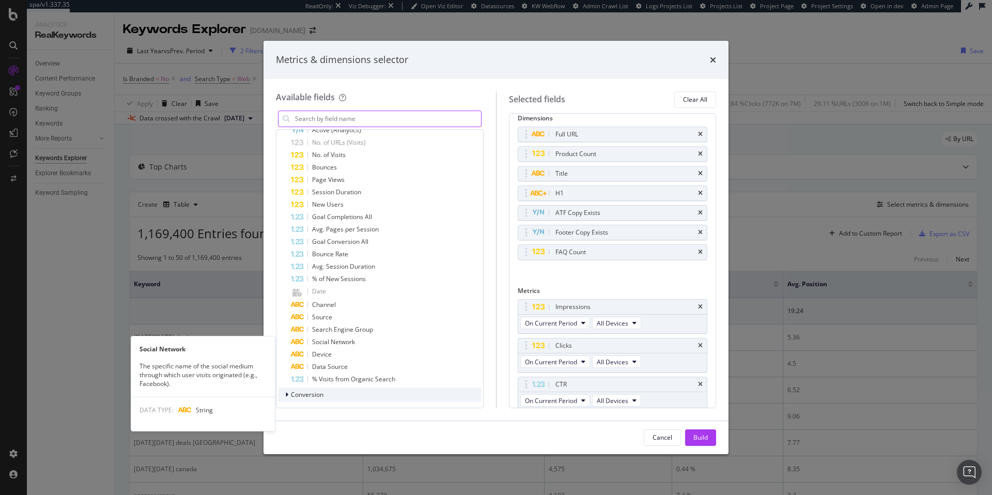
click at [287, 394] on icon "modal" at bounding box center [286, 395] width 3 height 6
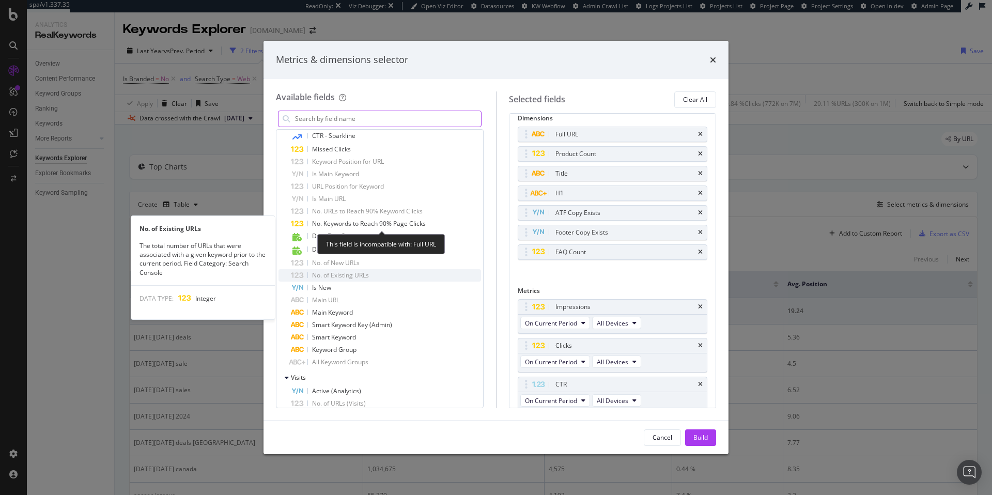
scroll to position [657, 0]
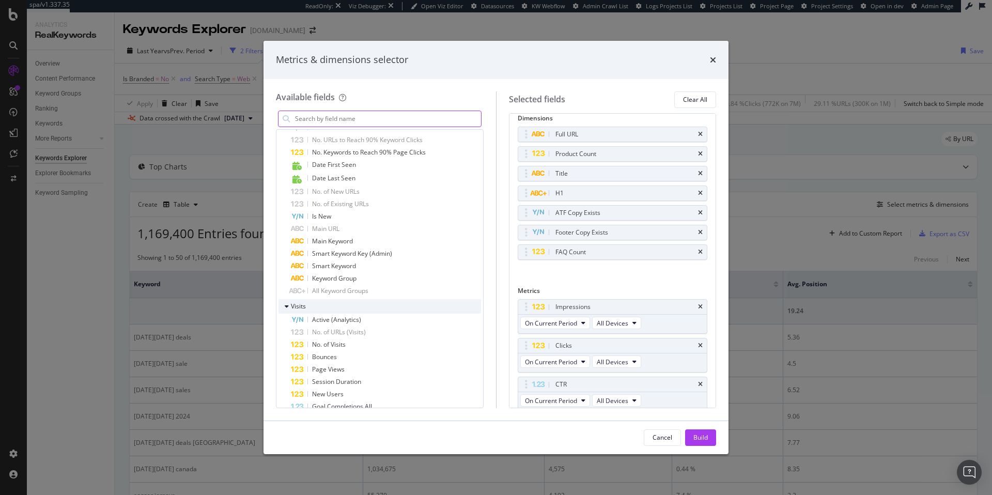
click at [287, 306] on icon "modal" at bounding box center [287, 306] width 4 height 6
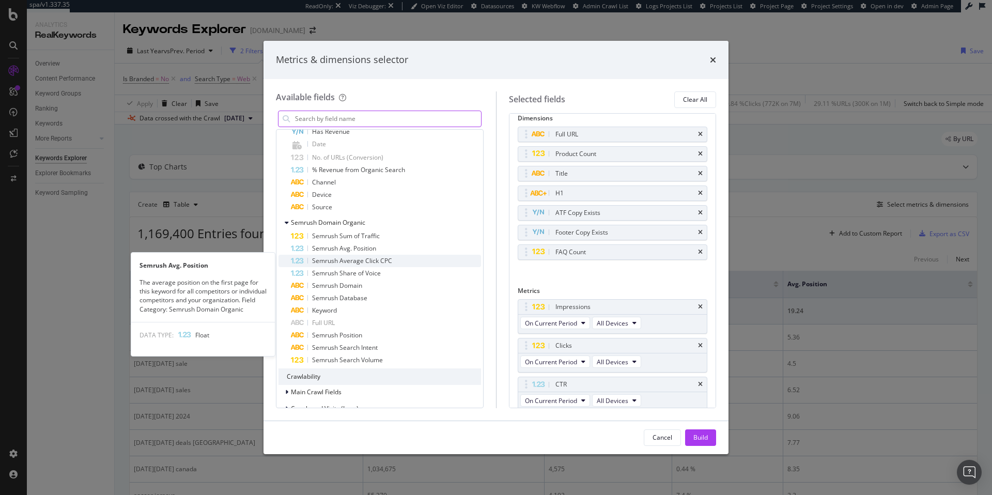
scroll to position [1118, 0]
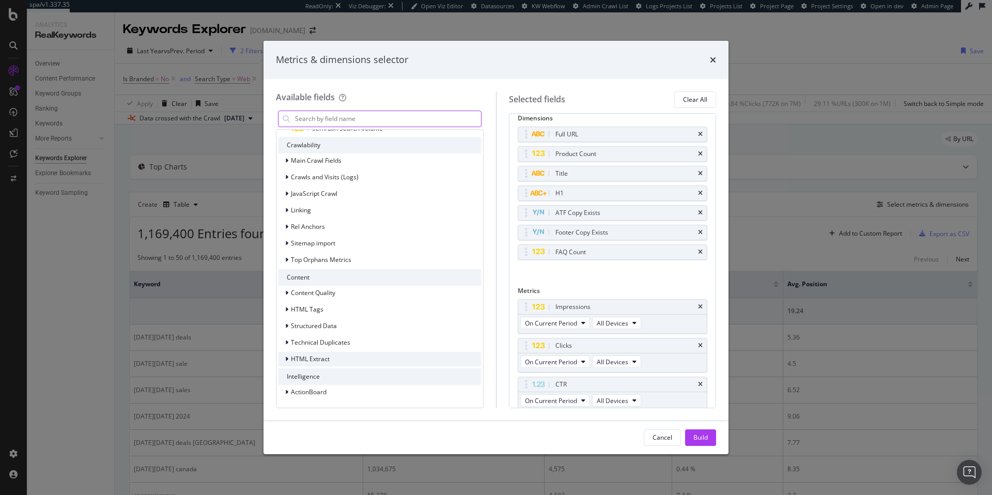
click at [287, 359] on icon "modal" at bounding box center [286, 359] width 3 height 6
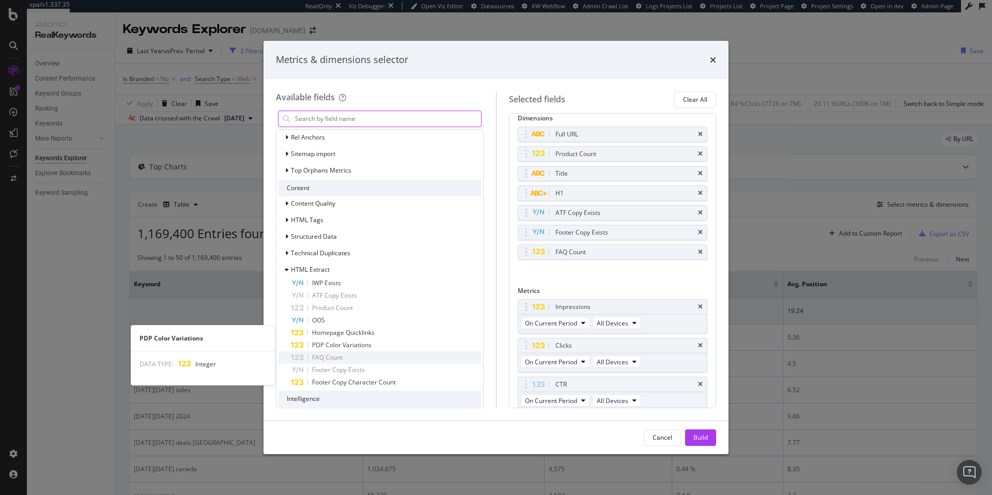
scroll to position [1230, 0]
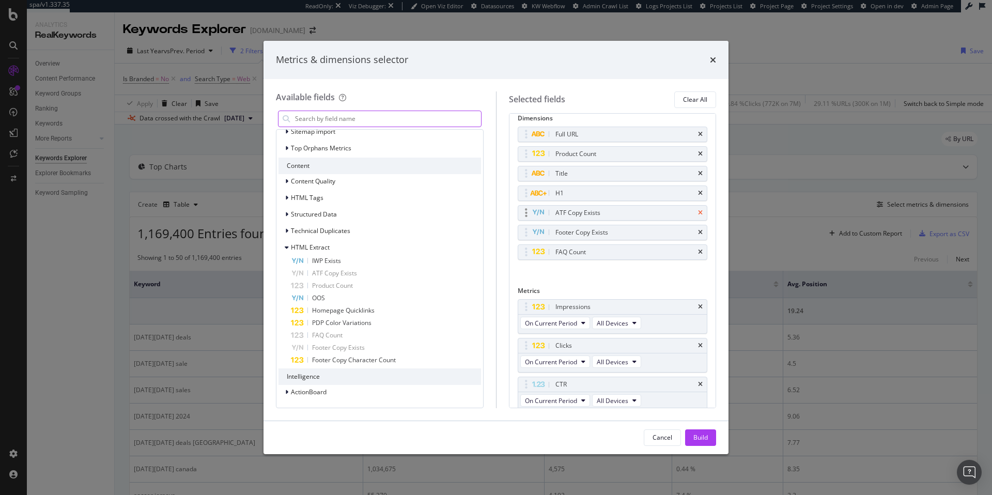
click at [698, 212] on icon "times" at bounding box center [700, 213] width 5 height 6
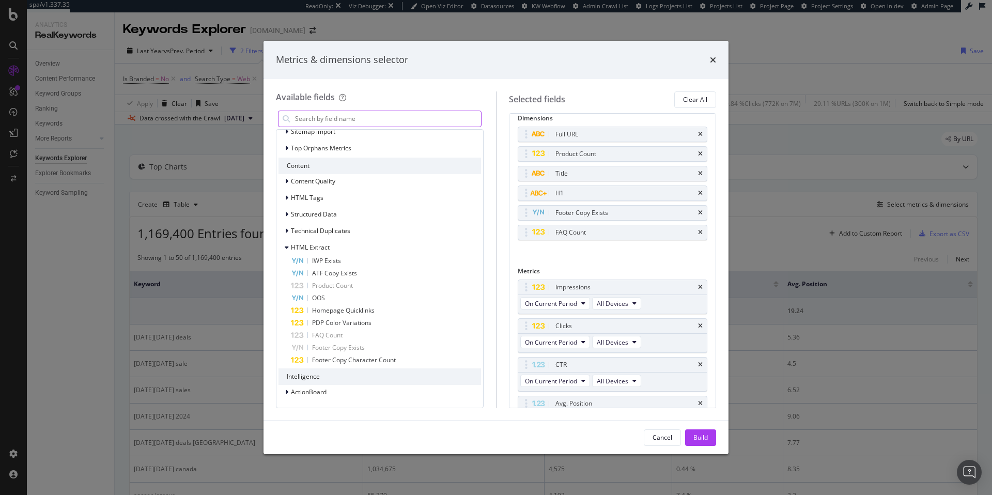
click at [698, 212] on icon "times" at bounding box center [700, 213] width 5 height 6
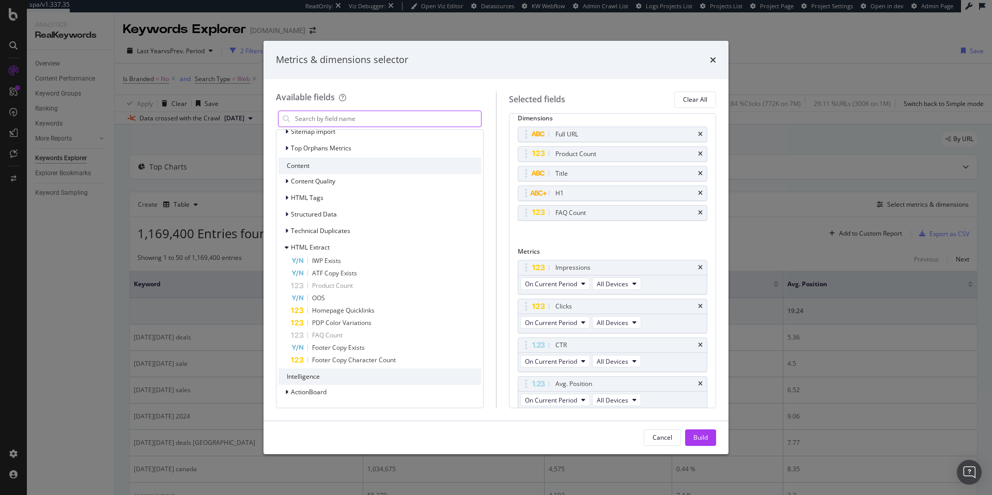
click at [698, 212] on icon "times" at bounding box center [700, 213] width 5 height 6
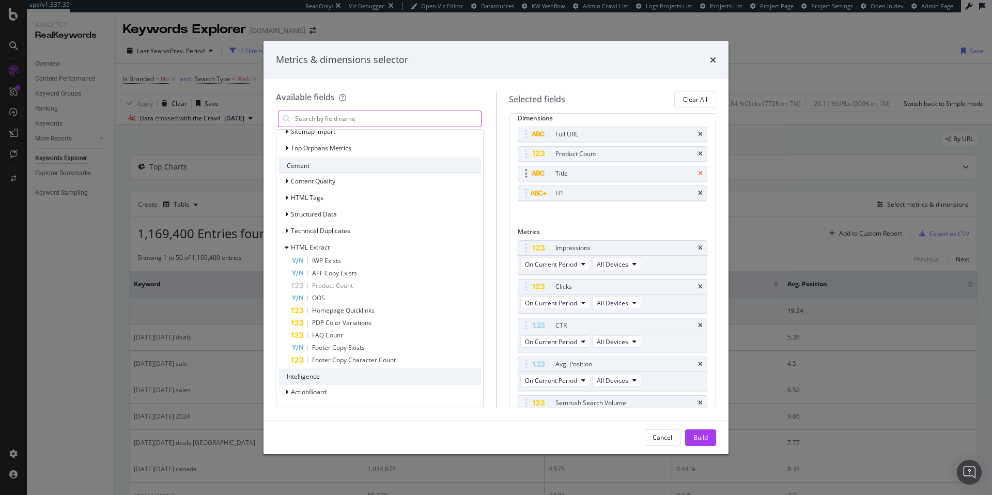
click at [698, 173] on icon "times" at bounding box center [700, 174] width 5 height 6
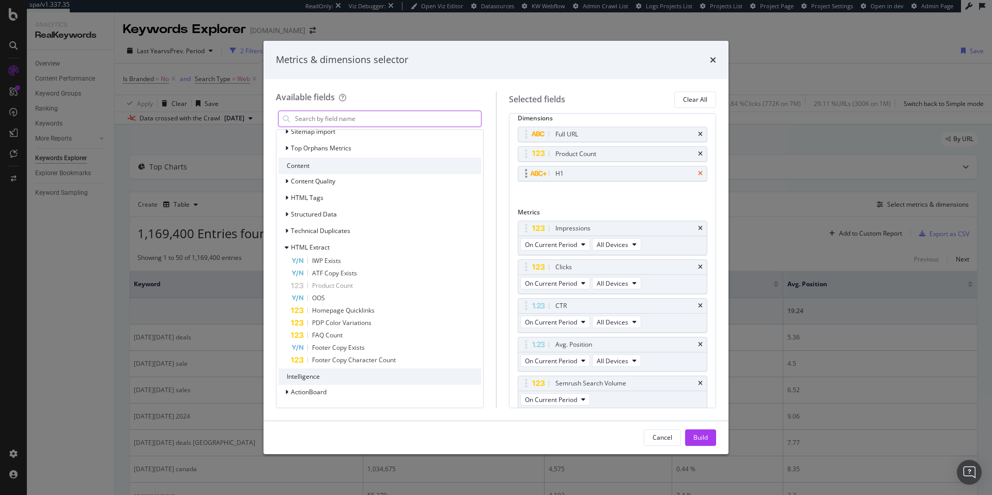
click at [698, 174] on icon "times" at bounding box center [700, 174] width 5 height 6
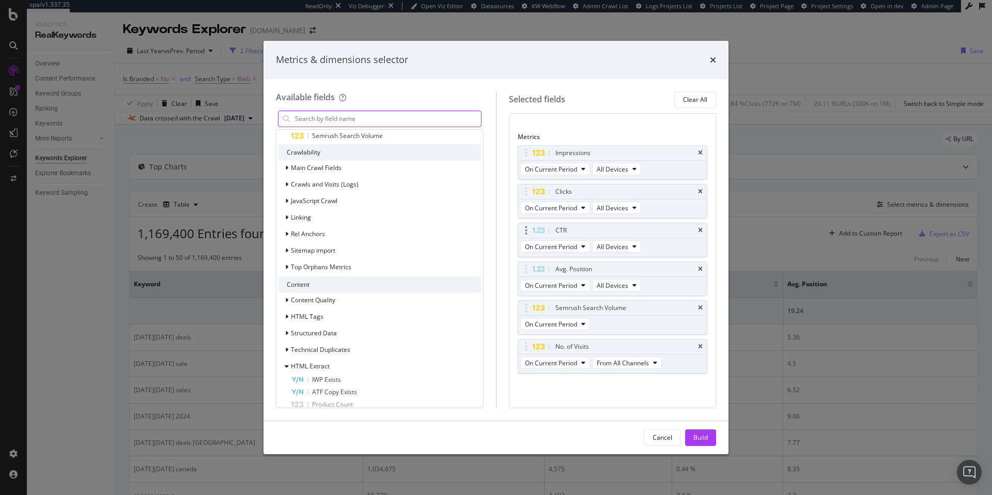
scroll to position [65, 0]
click at [707, 434] on div "Build" at bounding box center [700, 437] width 14 height 9
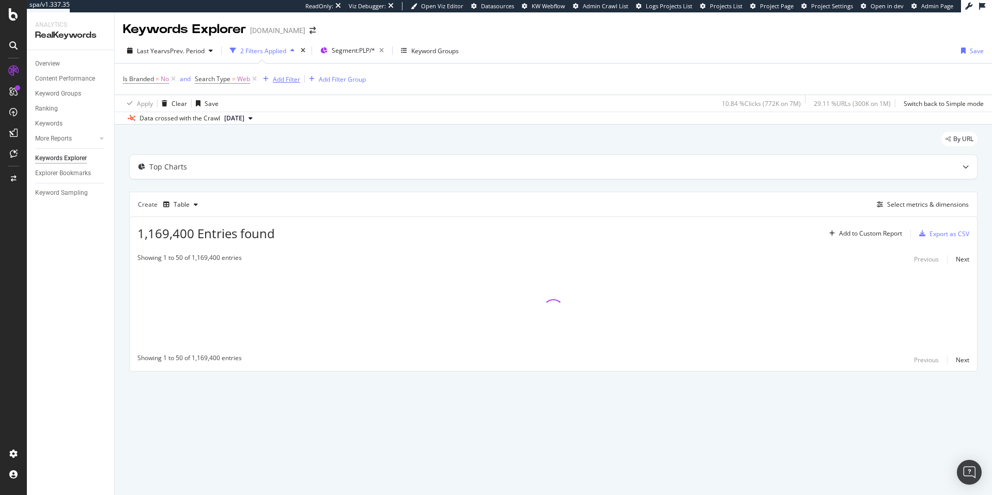
click at [287, 80] on div "Add Filter" at bounding box center [286, 79] width 27 height 9
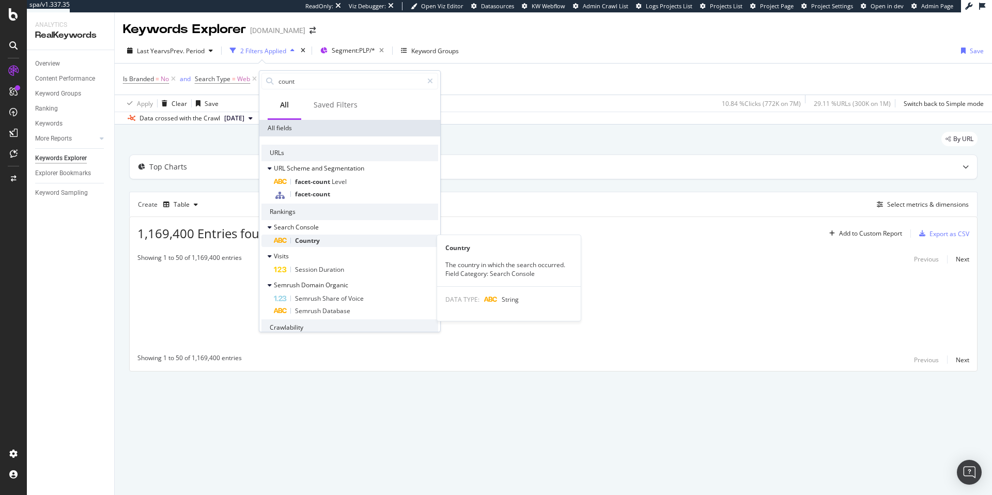
type input "count"
click at [303, 243] on span "Country" at bounding box center [307, 240] width 25 height 9
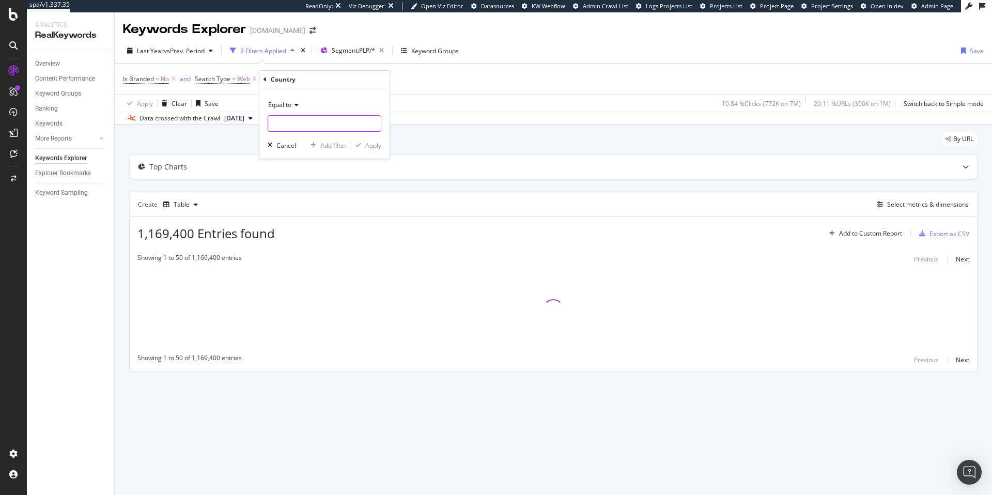
click at [288, 120] on input "text" at bounding box center [324, 123] width 113 height 17
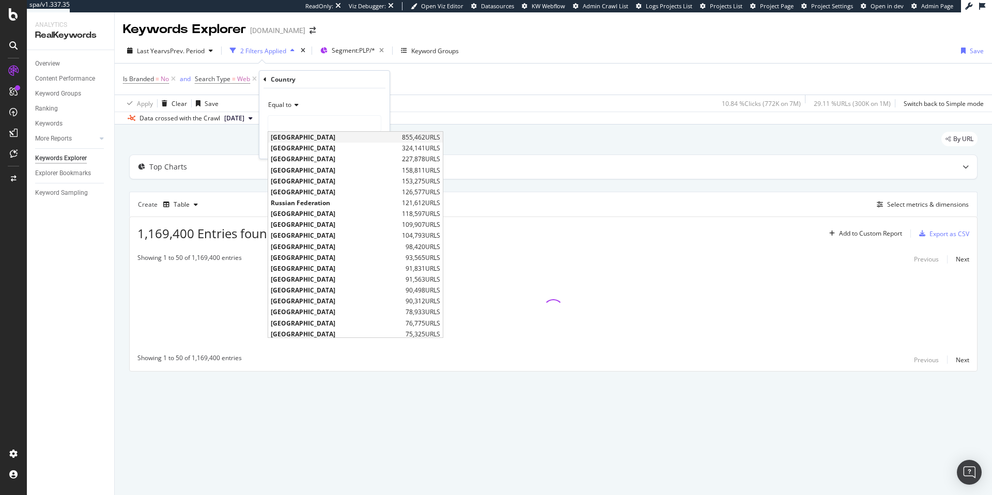
click at [289, 137] on span "[GEOGRAPHIC_DATA]" at bounding box center [335, 137] width 129 height 9
type input "[GEOGRAPHIC_DATA]"
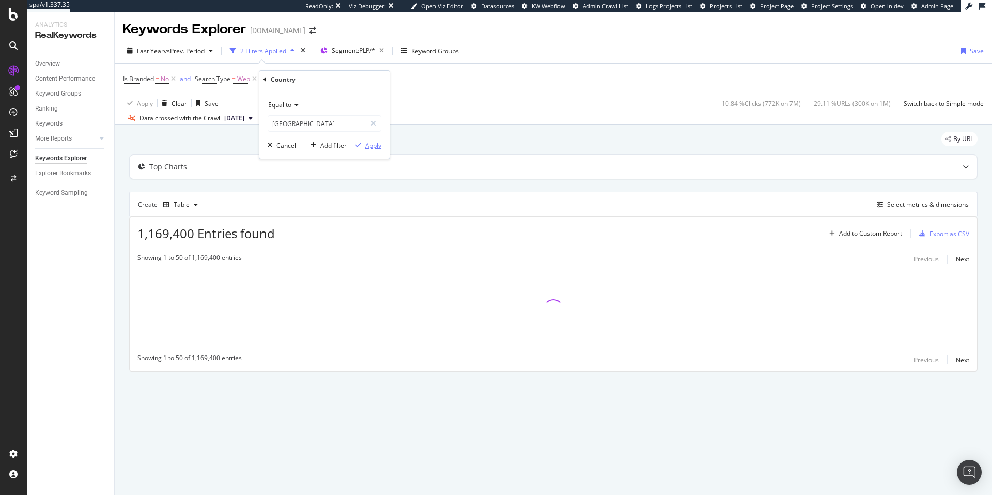
click at [373, 148] on div "Apply" at bounding box center [373, 145] width 16 height 9
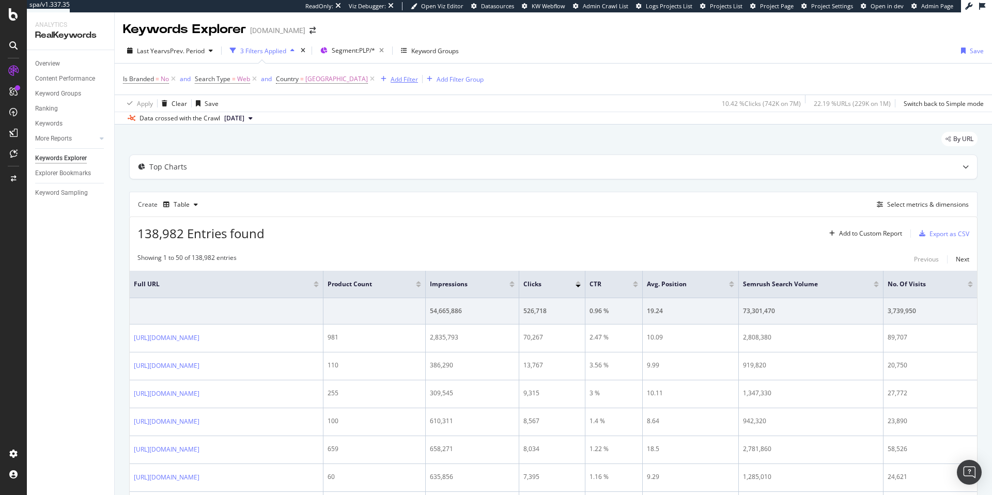
click at [391, 79] on div "Add Filter" at bounding box center [404, 79] width 27 height 9
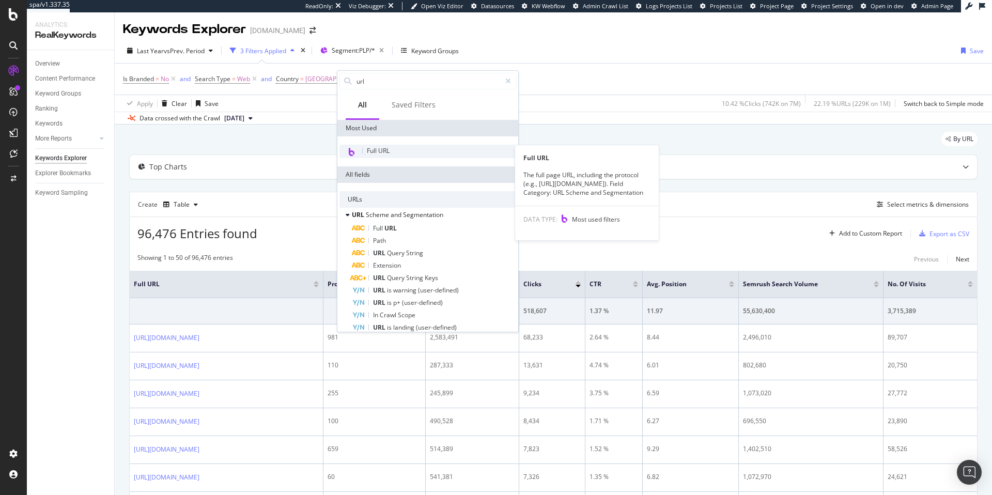
type input "url"
click at [380, 150] on span "Full URL" at bounding box center [378, 150] width 23 height 9
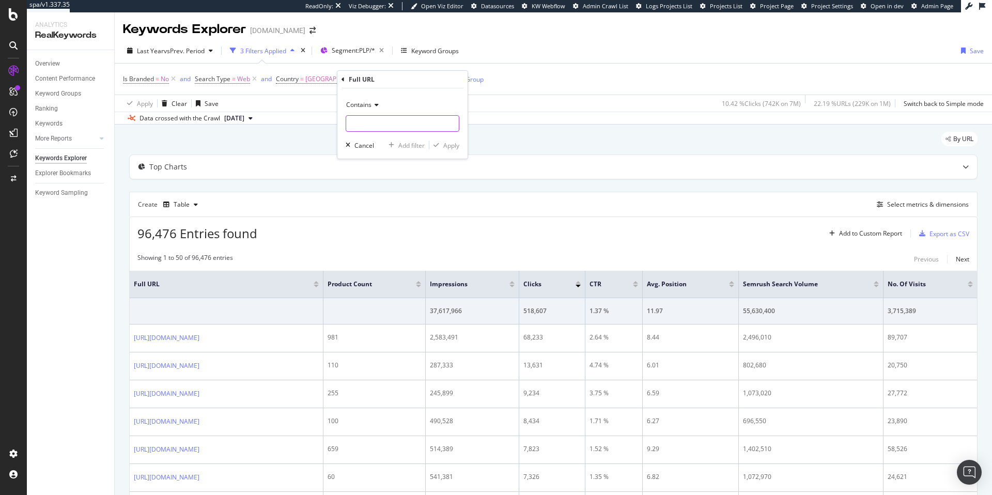
click at [369, 119] on input "text" at bounding box center [402, 123] width 113 height 17
type input "adidas.ca/en/"
click at [453, 146] on div "Apply" at bounding box center [451, 145] width 16 height 9
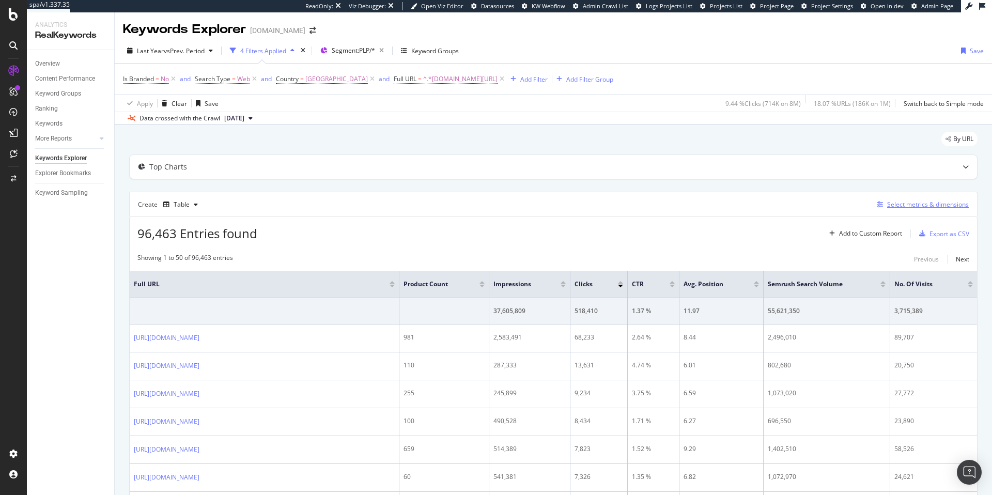
click at [906, 204] on div "Select metrics & dimensions" at bounding box center [928, 204] width 82 height 9
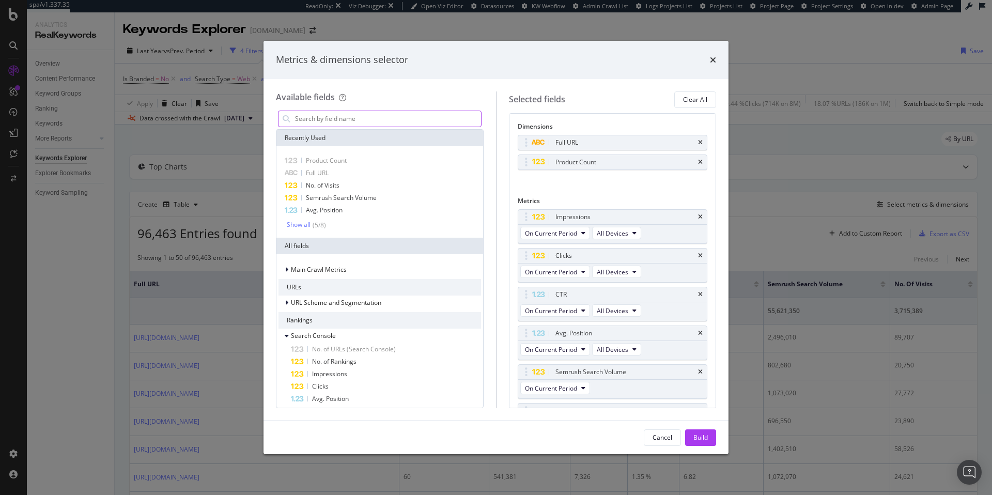
click at [348, 117] on input "modal" at bounding box center [387, 119] width 187 height 16
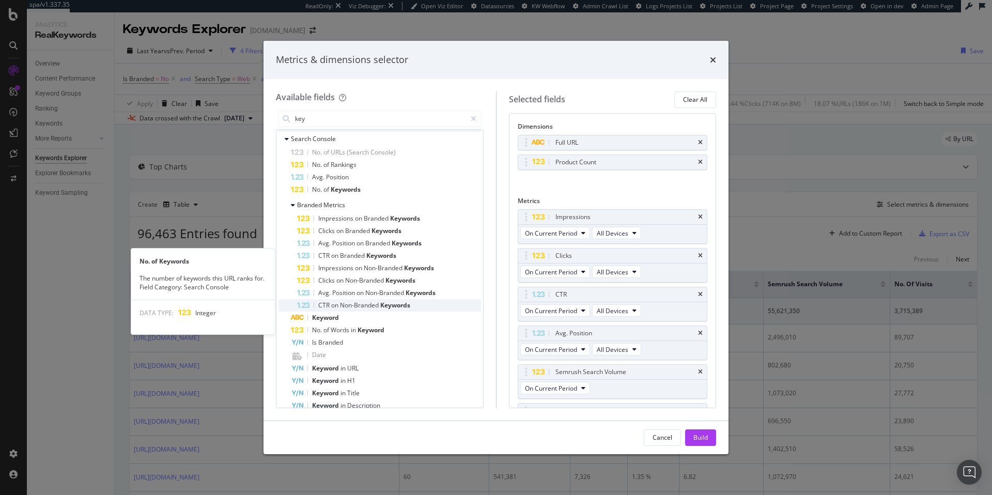
scroll to position [85, 0]
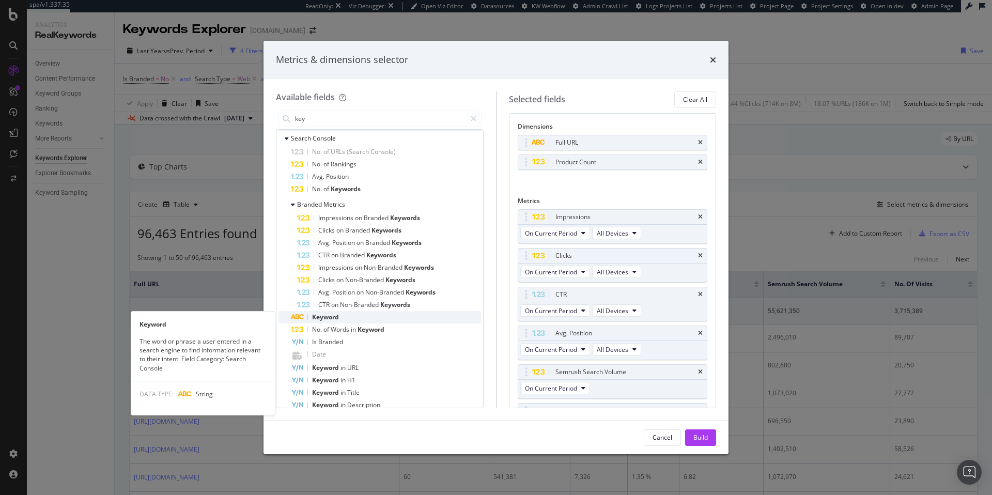
type input "key"
click at [338, 317] on span "Keyword" at bounding box center [325, 317] width 27 height 9
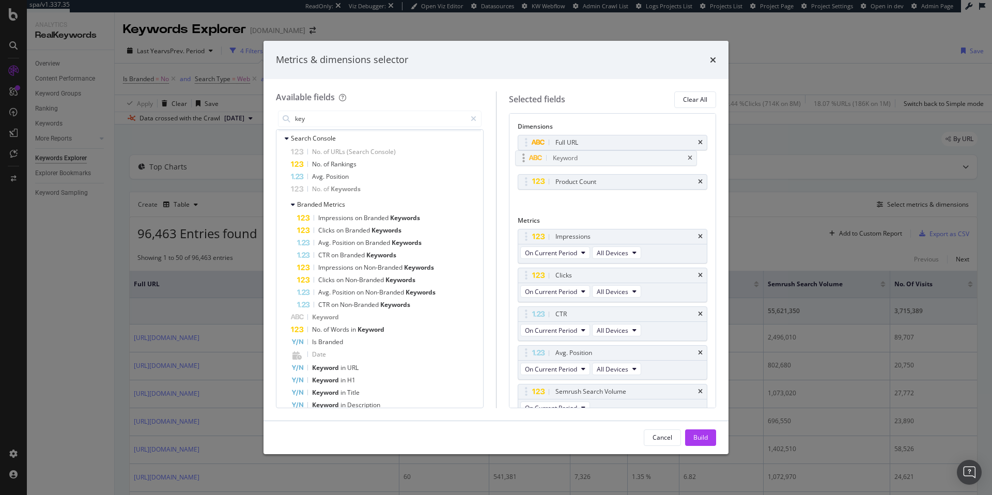
drag, startPoint x: 624, startPoint y: 185, endPoint x: 622, endPoint y: 161, distance: 23.9
click at [622, 161] on body "spa/v1.337.35 ReadOnly: Viz Debugger: Open Viz Editor Datasources KW Webflow Ad…" at bounding box center [496, 247] width 992 height 495
click at [700, 436] on div "Build" at bounding box center [700, 437] width 14 height 9
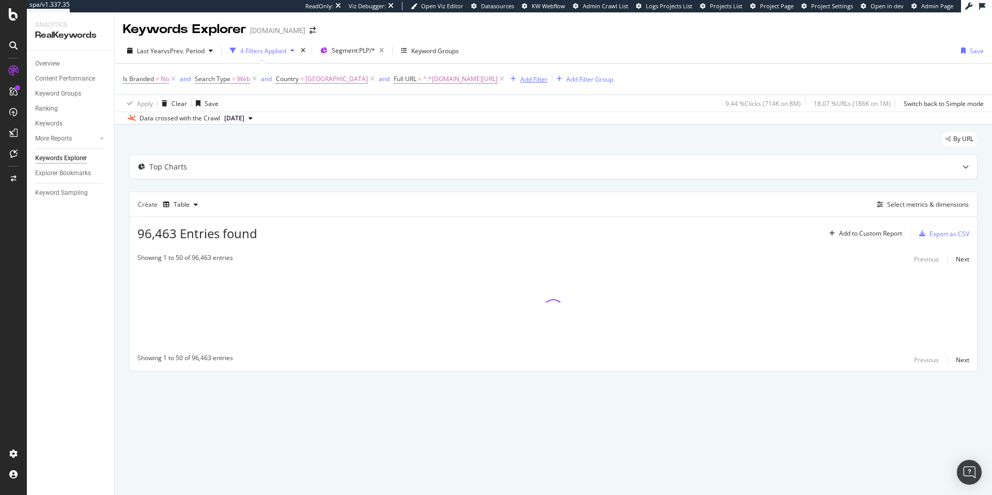
click at [520, 80] on div "Add Filter" at bounding box center [533, 79] width 27 height 9
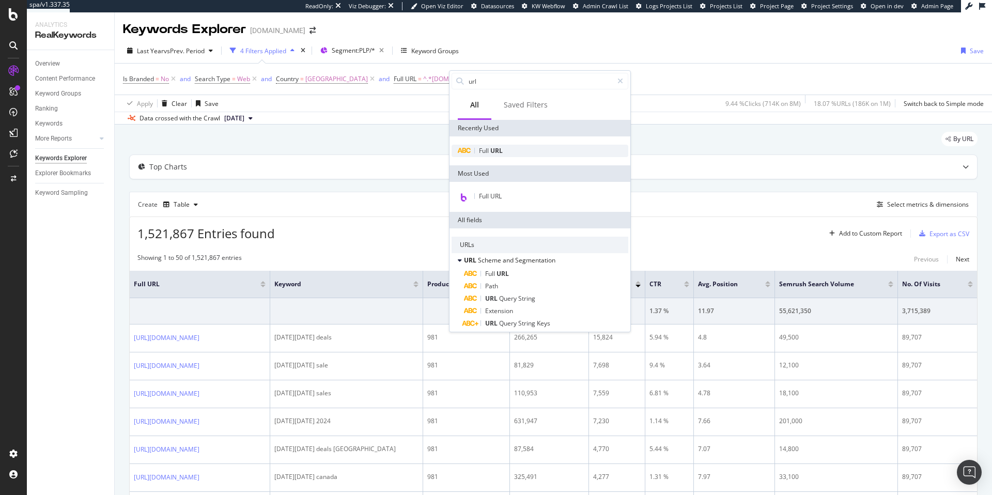
click at [492, 151] on span "URL" at bounding box center [496, 150] width 12 height 9
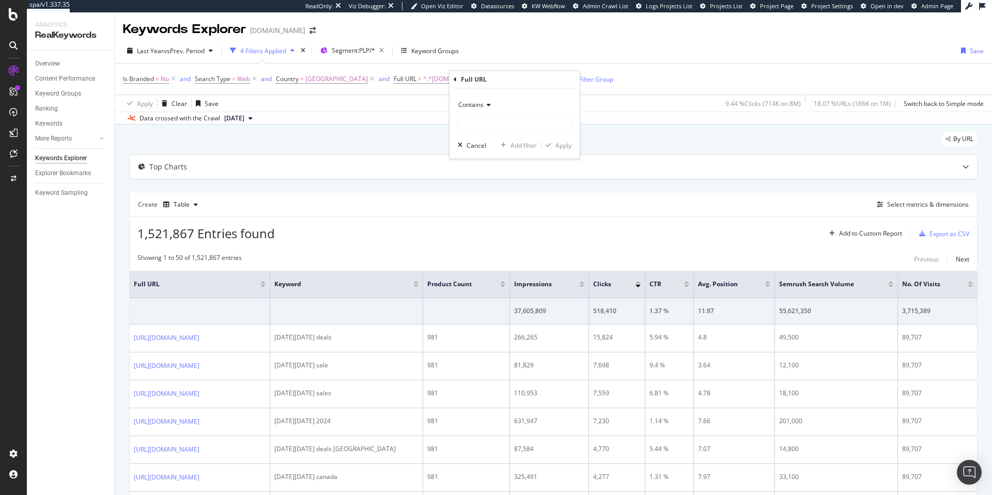
click at [480, 106] on span "Contains" at bounding box center [470, 104] width 25 height 9
click at [496, 229] on span "Matches regex" at bounding box center [484, 233] width 43 height 9
click at [491, 126] on input "text" at bounding box center [514, 123] width 113 height 17
click at [523, 122] on input "(black_friday|cyber_monday|stocking_stuffers|gifts|winter|fleece|matching_sets)" at bounding box center [507, 123] width 98 height 17
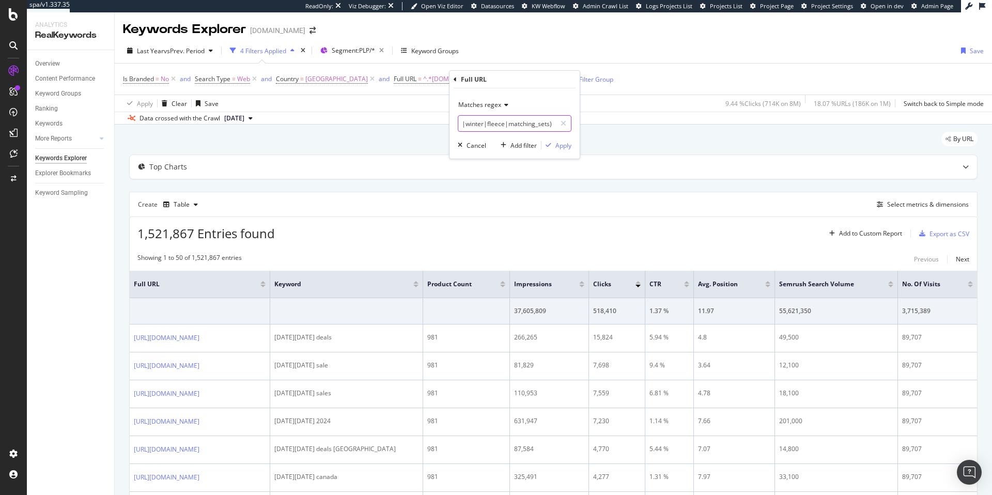
click at [523, 122] on input "(black_friday|cyber_monday|stocking_stuffers|gifts|winter|fleece|matching_sets)" at bounding box center [507, 123] width 98 height 17
type input "(black_friday|cyber_monday|stocking_stuffers|gifts|winter|fleece|matching_sets)"
click at [561, 144] on div "Apply" at bounding box center [563, 145] width 16 height 9
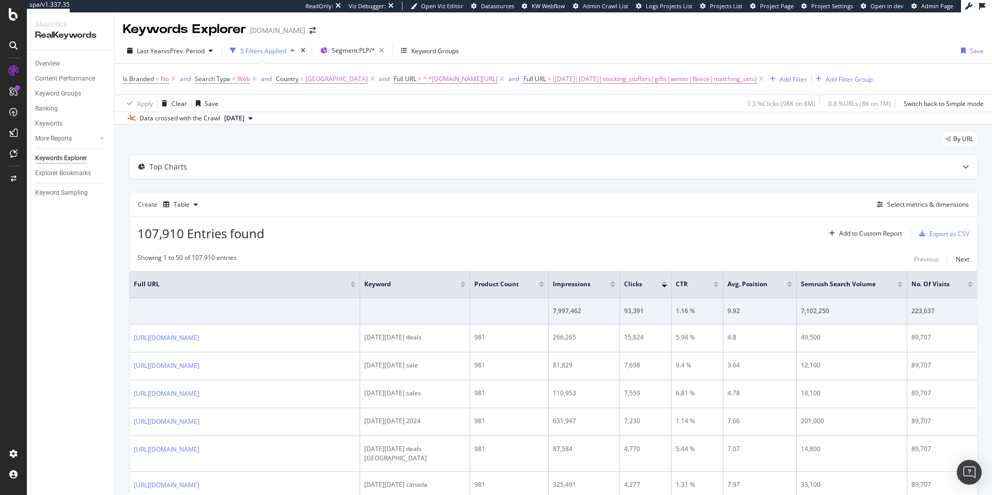
click at [665, 286] on div at bounding box center [664, 286] width 5 height 3
click at [353, 286] on div at bounding box center [352, 286] width 5 height 3
click at [665, 286] on div at bounding box center [664, 286] width 5 height 3
click at [542, 286] on div at bounding box center [541, 286] width 5 height 3
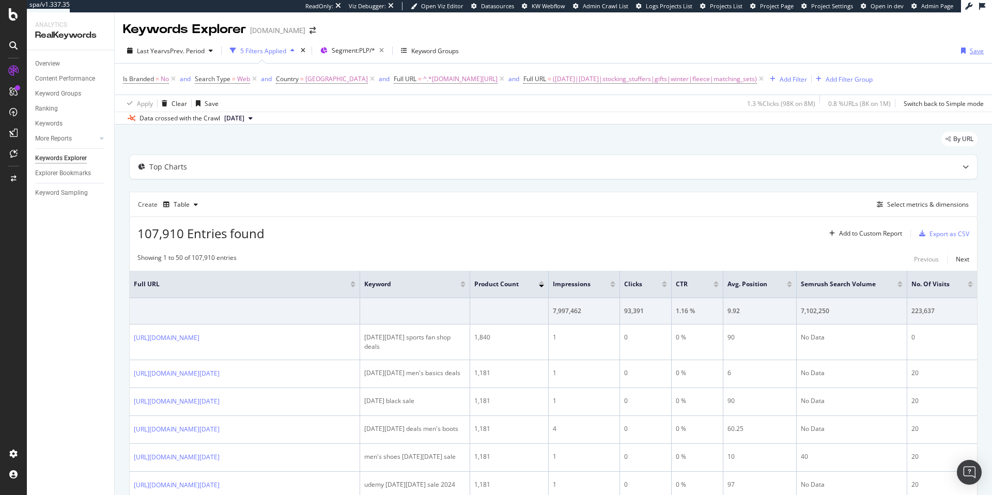
click at [970, 50] on div "Save" at bounding box center [977, 51] width 14 height 9
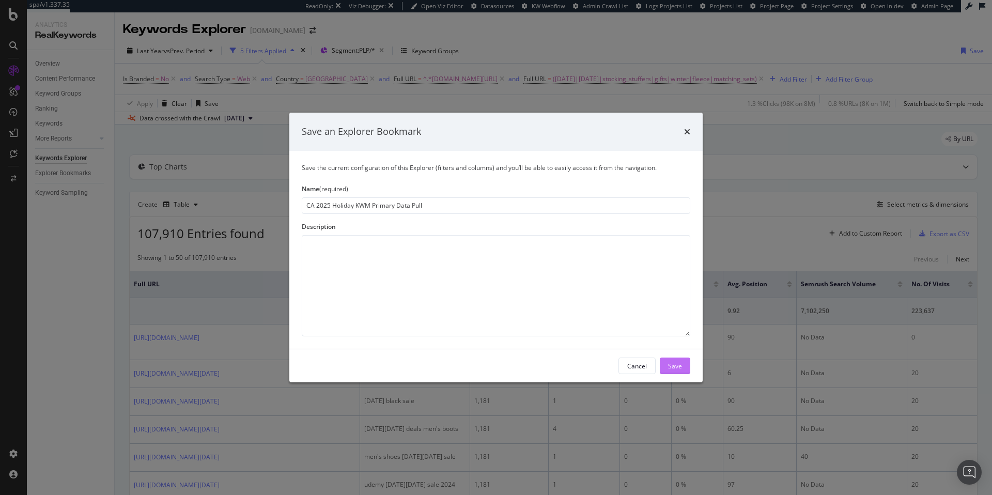
type input "CA 2025 Holiday KWM Primary Data Pull"
click at [679, 364] on div "Save" at bounding box center [675, 365] width 14 height 9
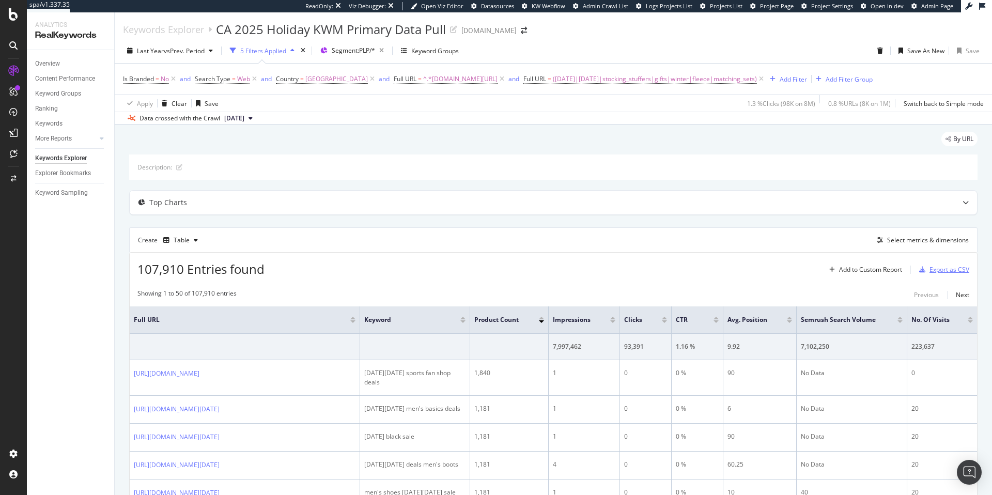
click at [945, 269] on div "Export as CSV" at bounding box center [950, 269] width 40 height 9
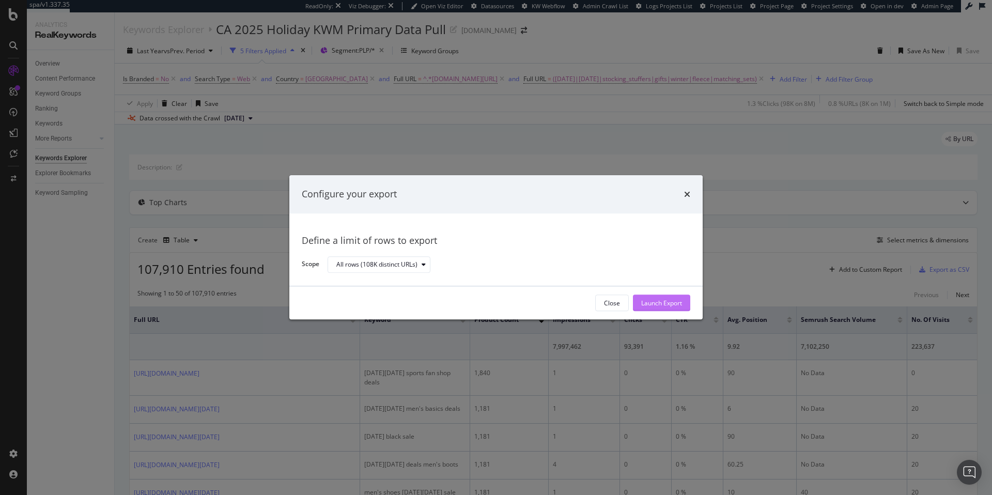
click at [675, 303] on div "Launch Export" at bounding box center [661, 303] width 41 height 9
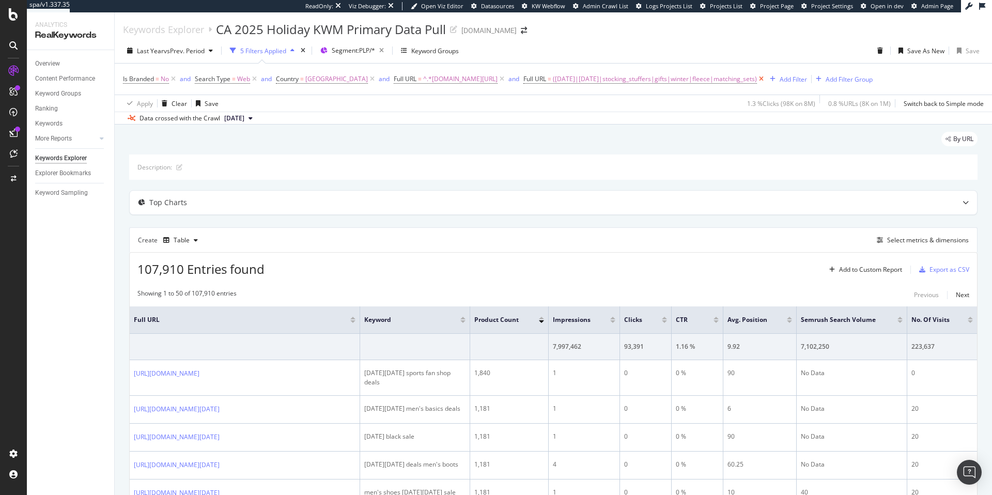
click at [757, 79] on icon at bounding box center [761, 79] width 9 height 10
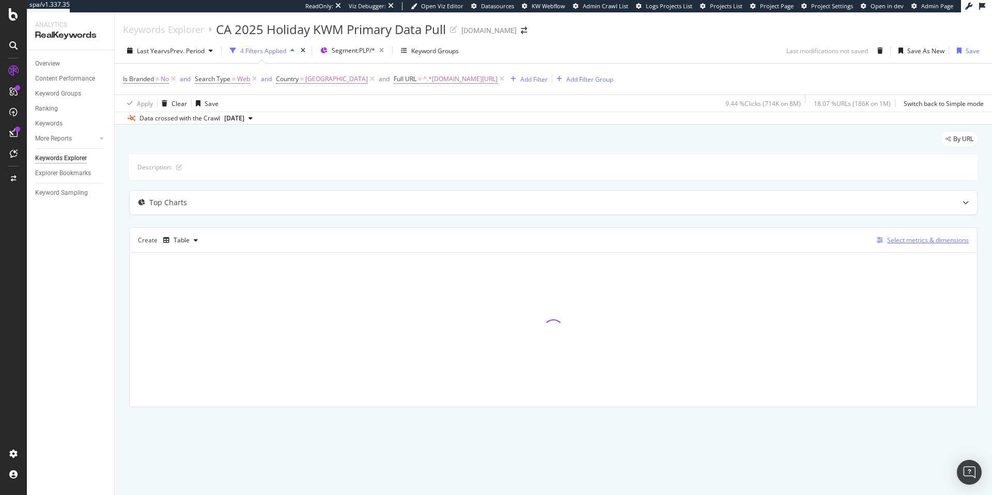
click at [905, 241] on div "Select metrics & dimensions" at bounding box center [928, 240] width 82 height 9
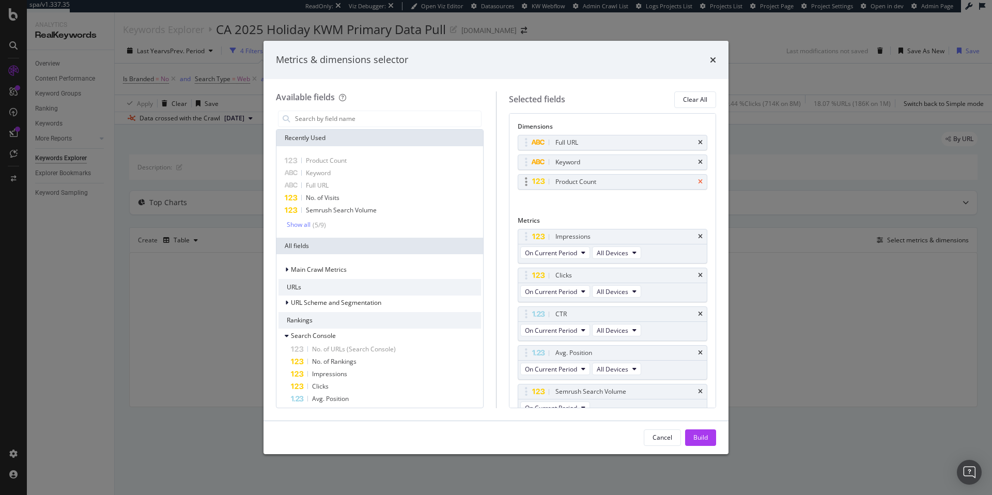
click at [698, 161] on icon "times" at bounding box center [700, 162] width 5 height 6
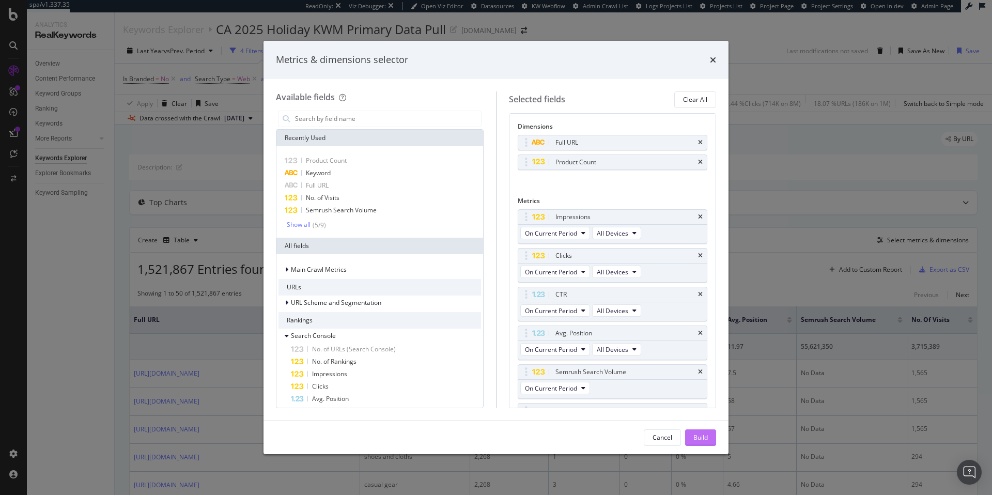
click at [706, 438] on div "Build" at bounding box center [700, 437] width 14 height 9
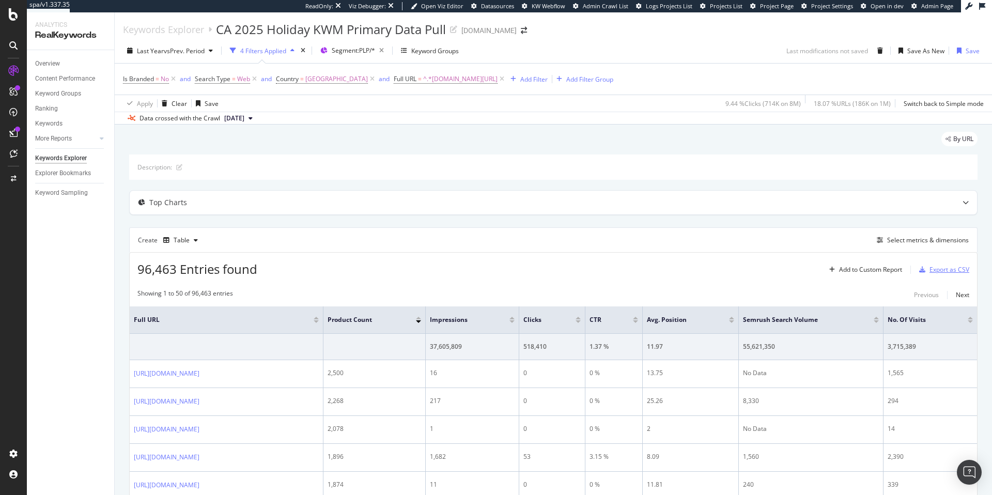
click at [941, 271] on div "Export as CSV" at bounding box center [950, 269] width 40 height 9
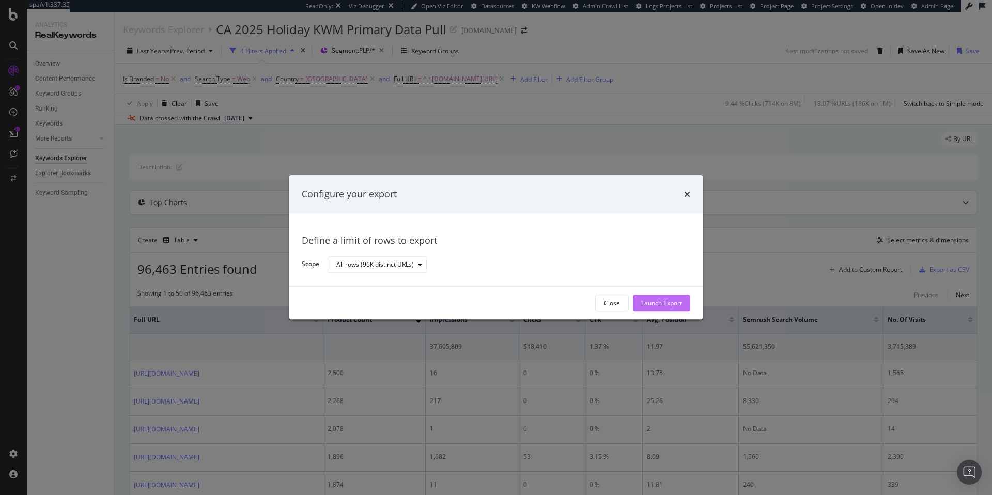
click at [677, 305] on div "Launch Export" at bounding box center [661, 303] width 41 height 9
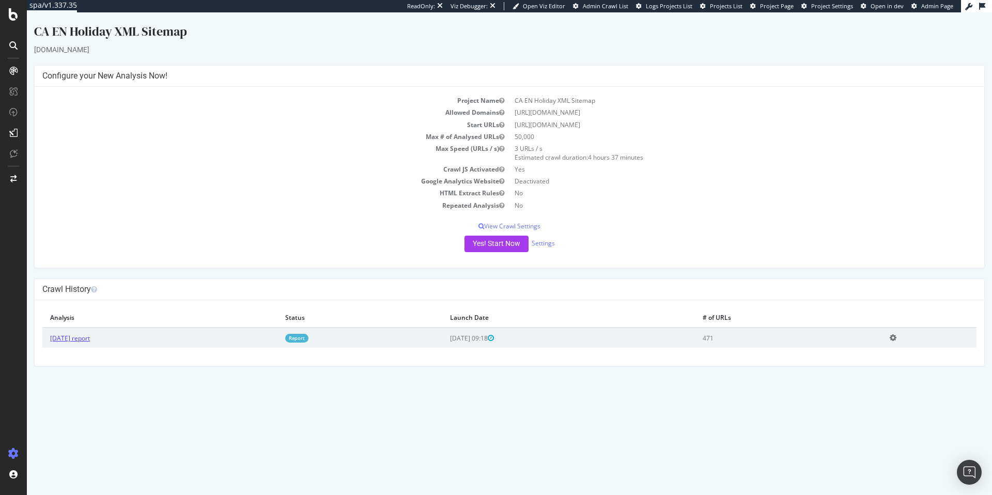
click at [79, 337] on link "[DATE] report" at bounding box center [70, 338] width 40 height 9
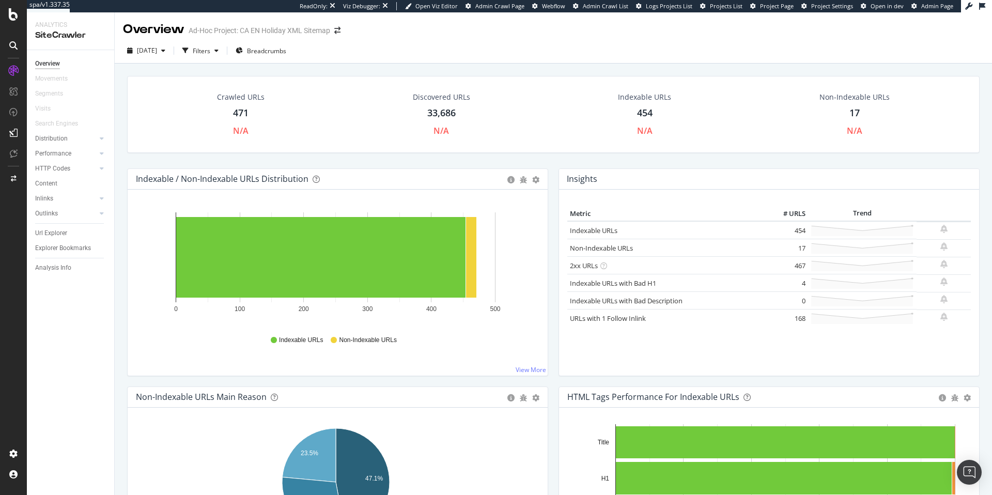
click at [642, 113] on div "454" at bounding box center [645, 112] width 16 height 13
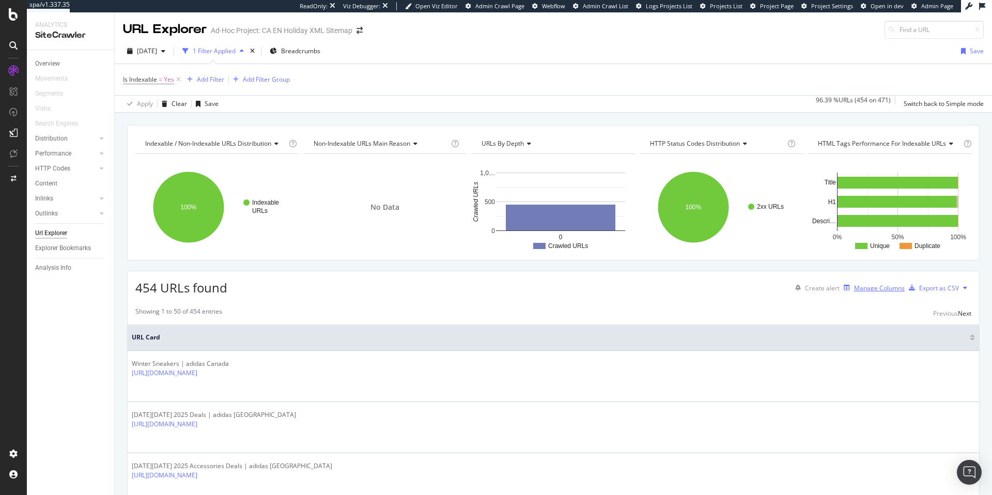
click at [871, 288] on div "Manage Columns" at bounding box center [879, 288] width 51 height 9
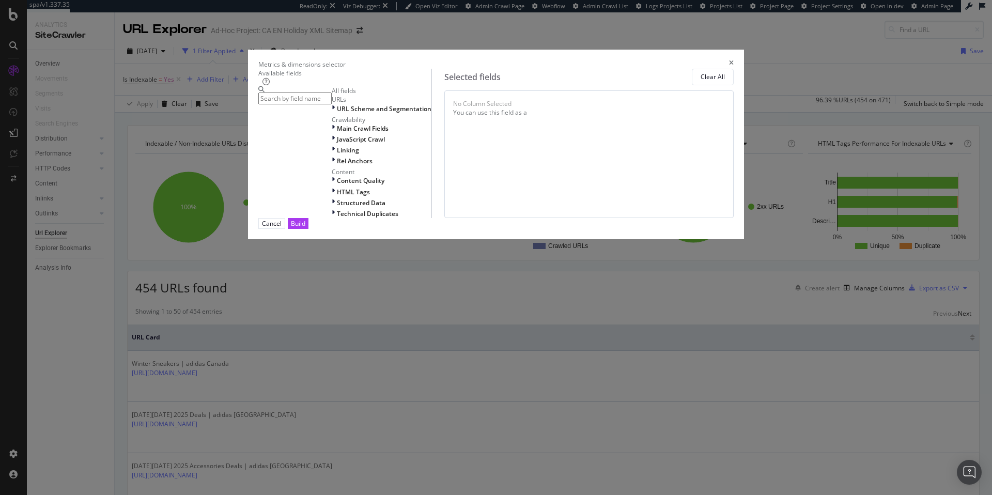
click at [729, 60] on icon "times" at bounding box center [731, 64] width 5 height 9
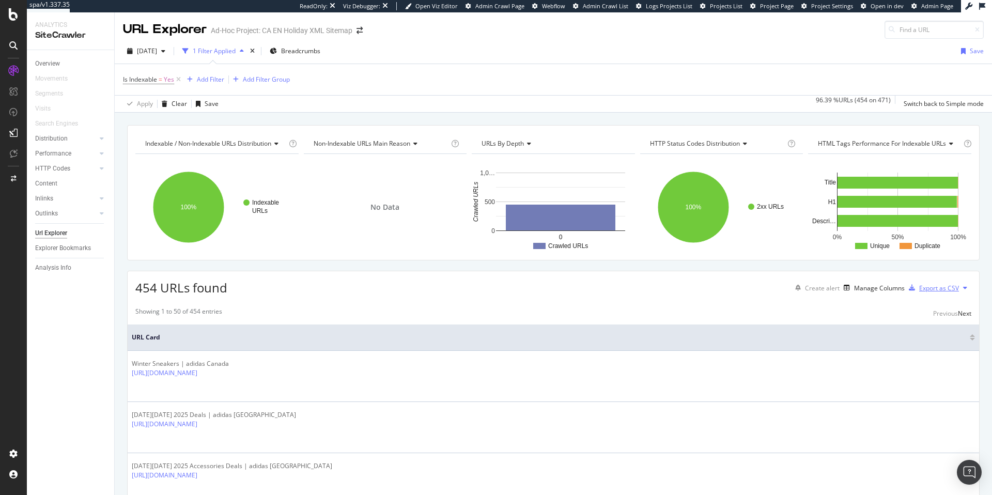
click at [909, 289] on icon "button" at bounding box center [912, 288] width 6 height 6
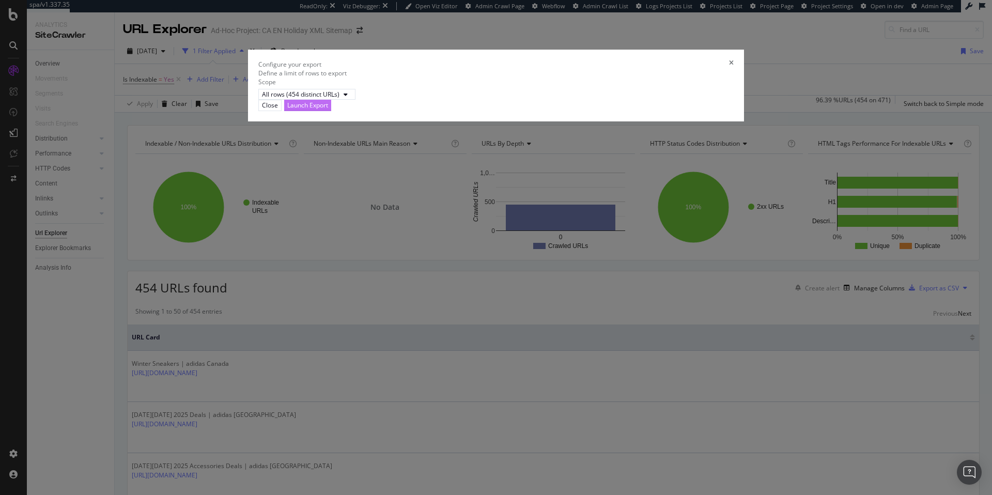
click at [328, 110] on div "Launch Export" at bounding box center [307, 105] width 41 height 9
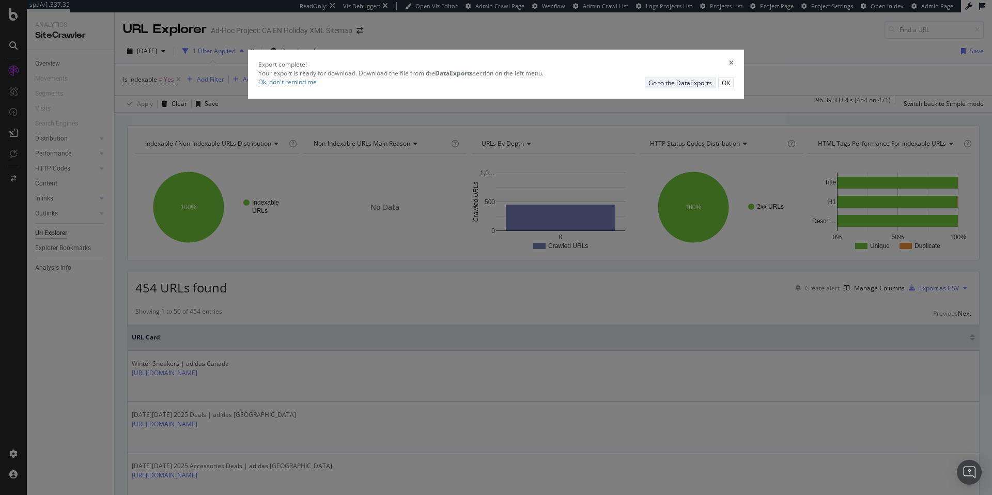
click at [648, 87] on div "Go to the DataExports" at bounding box center [680, 83] width 64 height 9
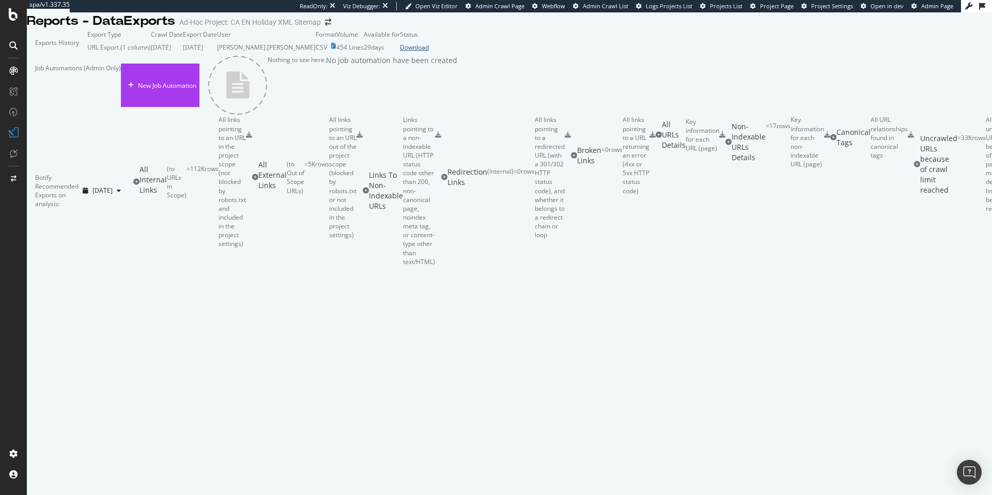
click at [429, 52] on div "Download" at bounding box center [414, 47] width 29 height 9
